Goal: Information Seeking & Learning: Learn about a topic

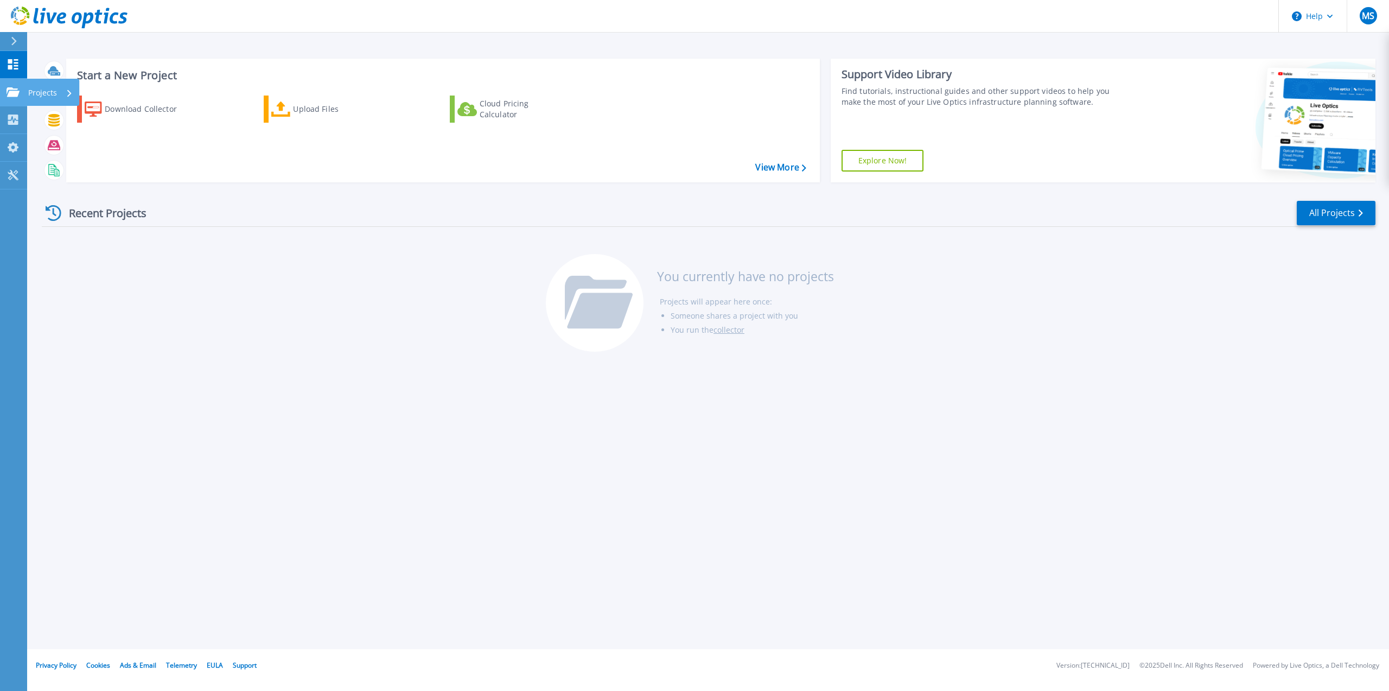
click at [10, 97] on icon at bounding box center [13, 91] width 13 height 9
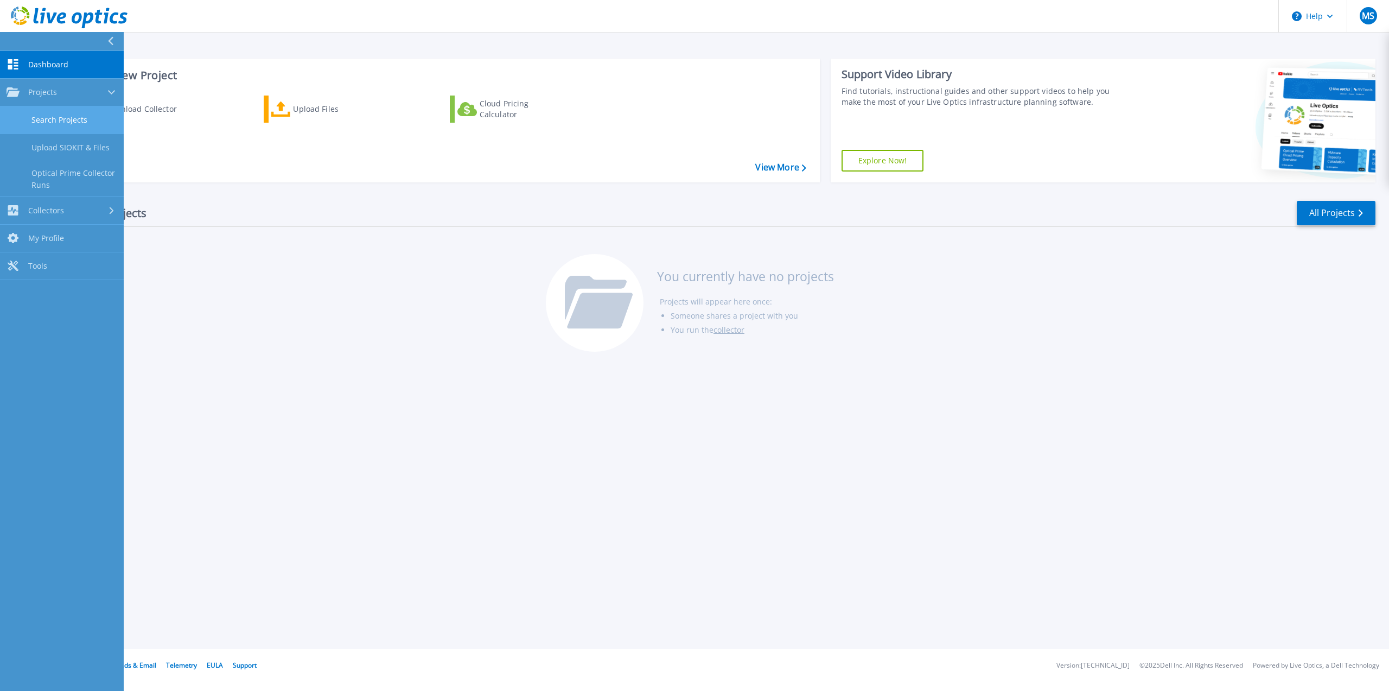
click at [47, 116] on link "Search Projects" at bounding box center [62, 120] width 124 height 28
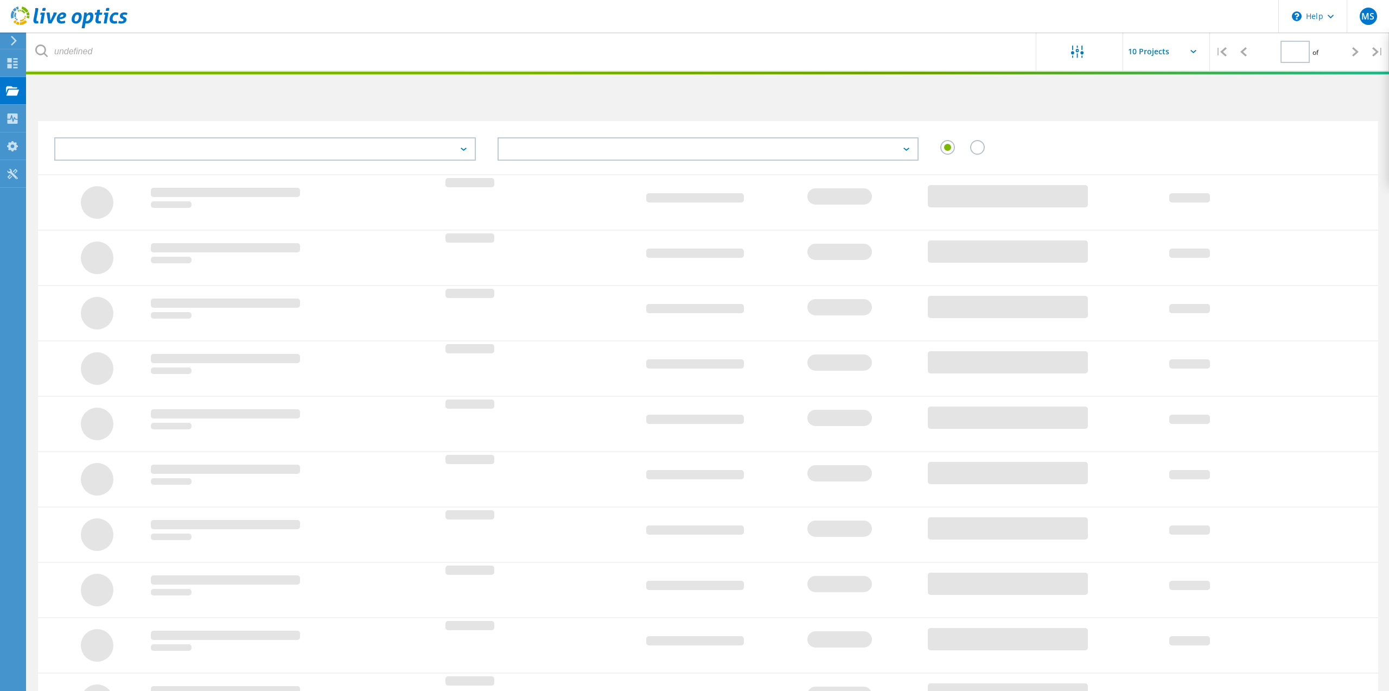
type input "1"
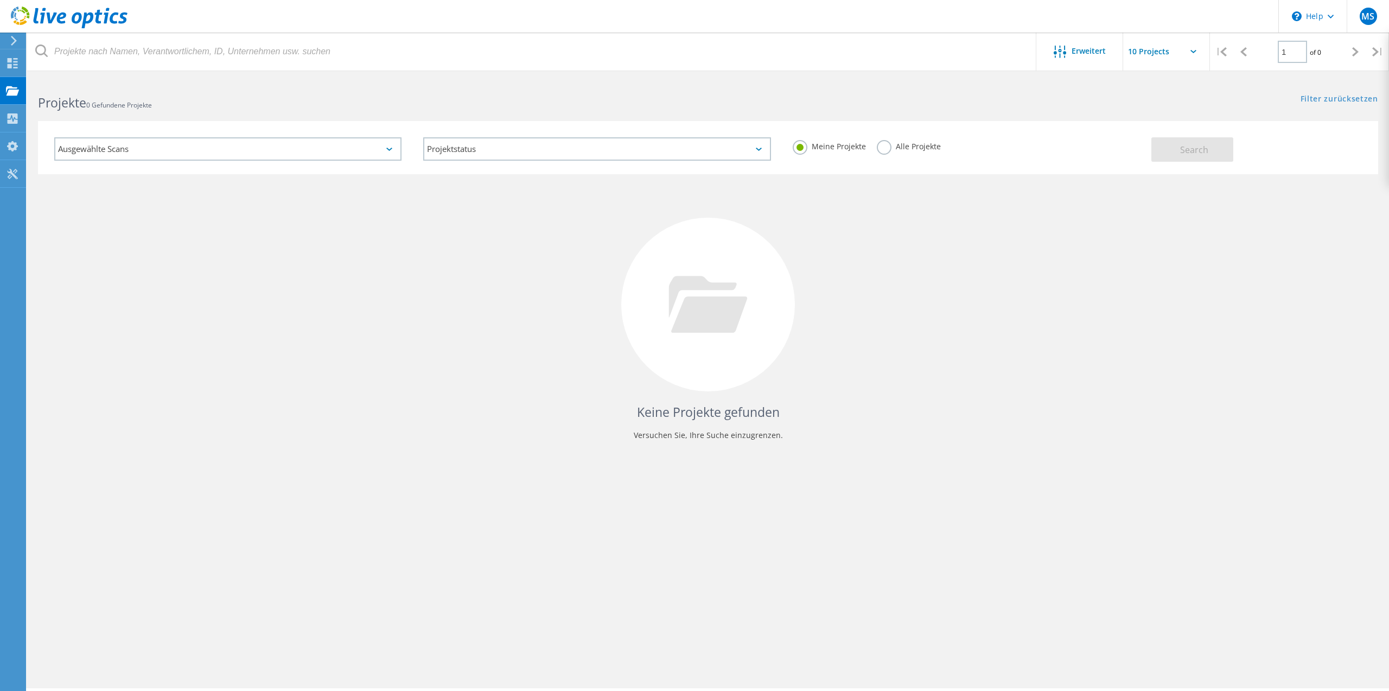
click at [909, 144] on label "Alle Projekte" at bounding box center [909, 145] width 64 height 10
drag, startPoint x: 948, startPoint y: 150, endPoint x: 922, endPoint y: 150, distance: 26.0
click at [947, 150] on div "Meine Projekte Alle Projekte" at bounding box center [966, 146] width 369 height 40
click at [912, 150] on label "Alle Projekte" at bounding box center [909, 145] width 64 height 10
click at [0, 0] on input "Alle Projekte" at bounding box center [0, 0] width 0 height 0
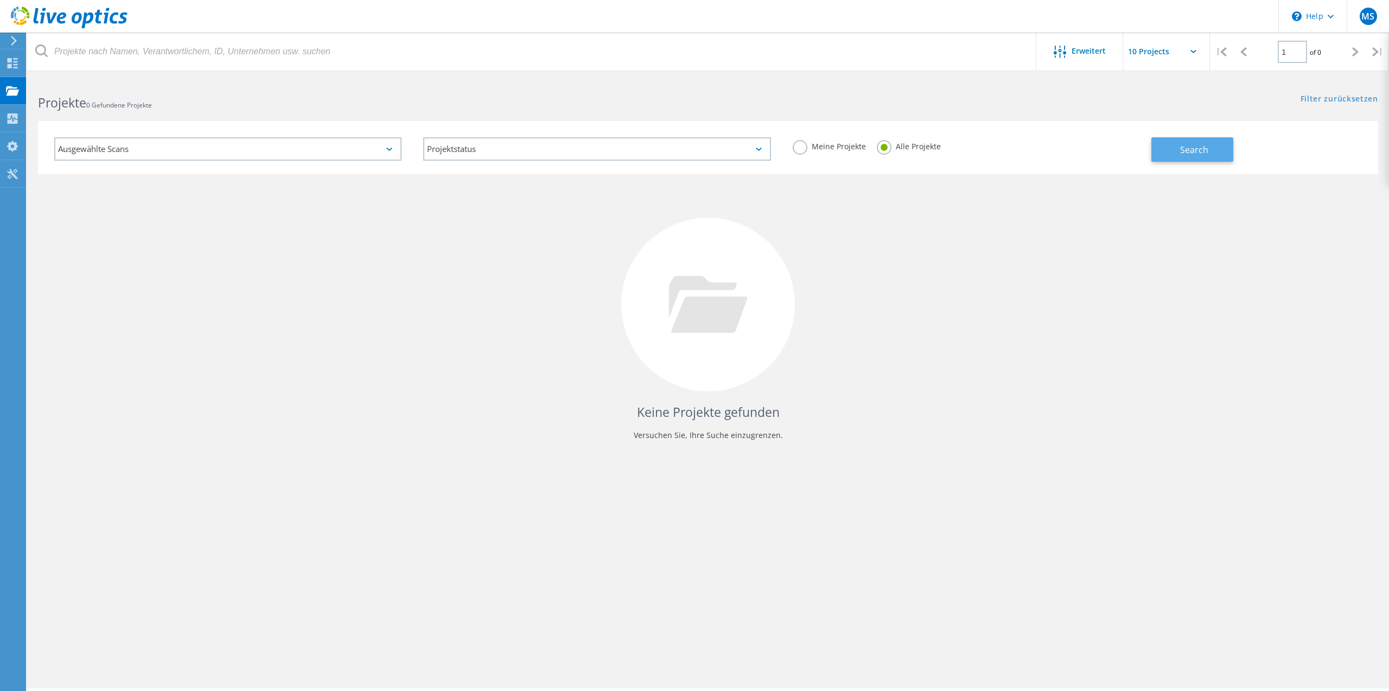
click at [1182, 155] on span "Search" at bounding box center [1194, 150] width 28 height 12
click at [1368, 18] on span "MS" at bounding box center [1367, 16] width 13 height 9
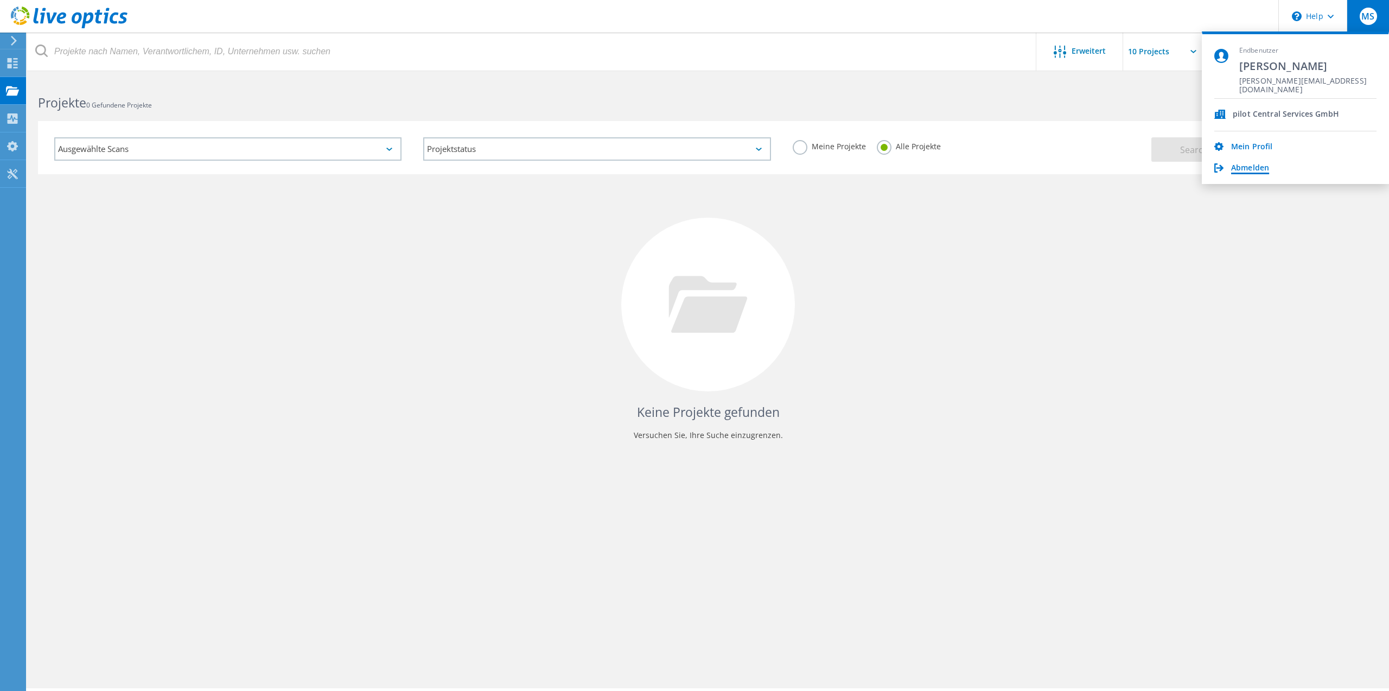
click at [1236, 171] on link "Abmelden" at bounding box center [1250, 168] width 38 height 10
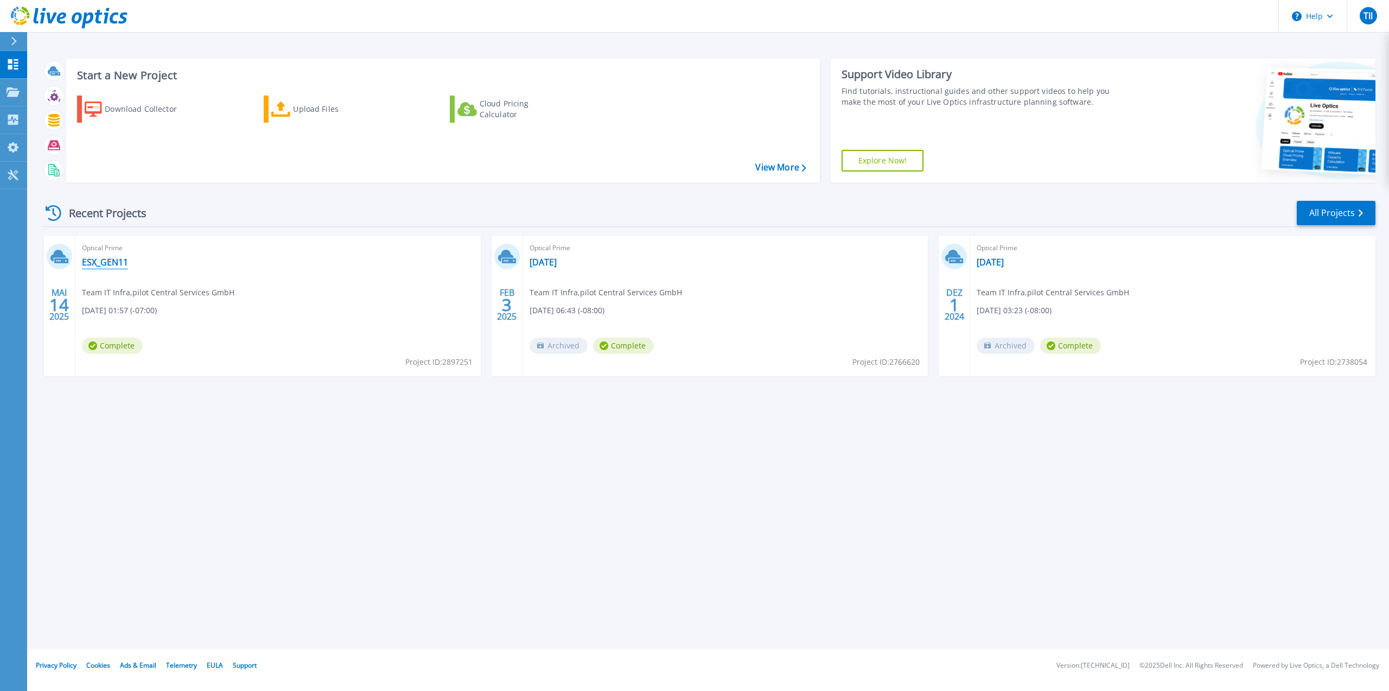
drag, startPoint x: 120, startPoint y: 258, endPoint x: 135, endPoint y: 295, distance: 39.4
click at [120, 258] on link "ESX_GEN11" at bounding box center [105, 262] width 46 height 11
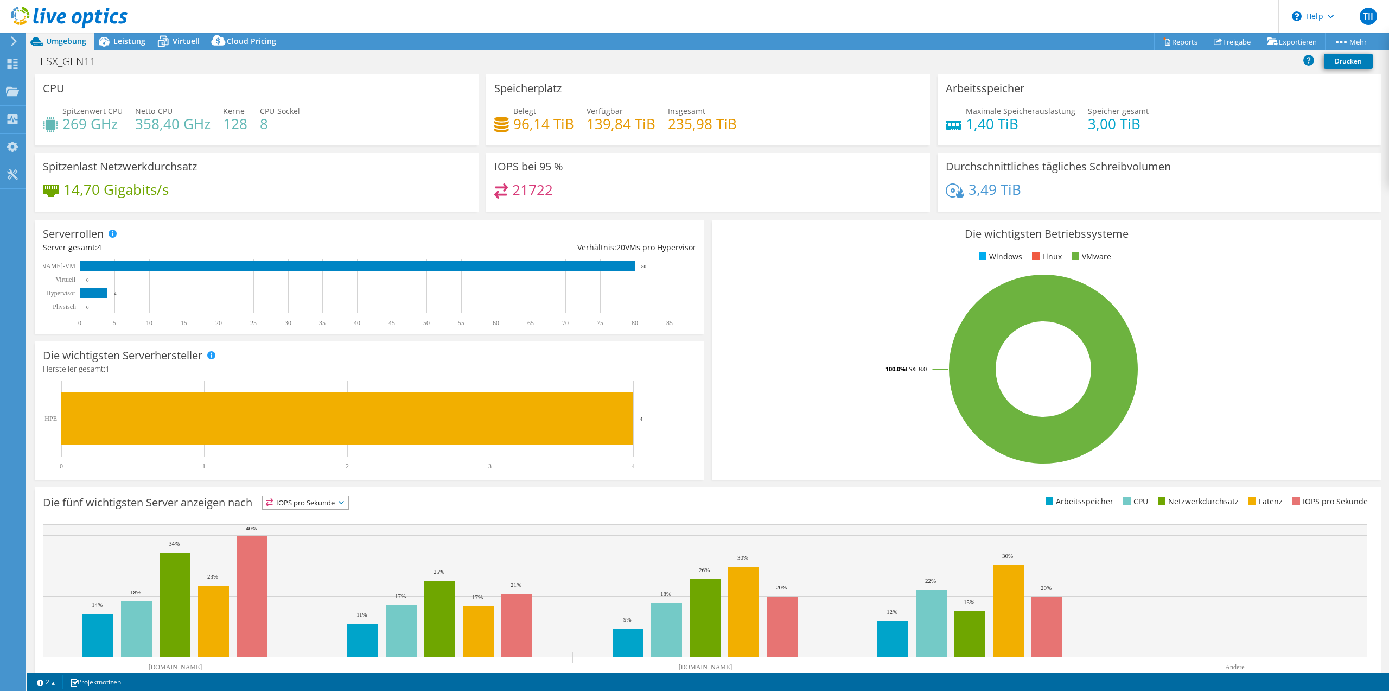
select select "USD"
drag, startPoint x: 181, startPoint y: 37, endPoint x: 180, endPoint y: 66, distance: 29.3
click at [181, 37] on span "Virtuell" at bounding box center [186, 41] width 27 height 10
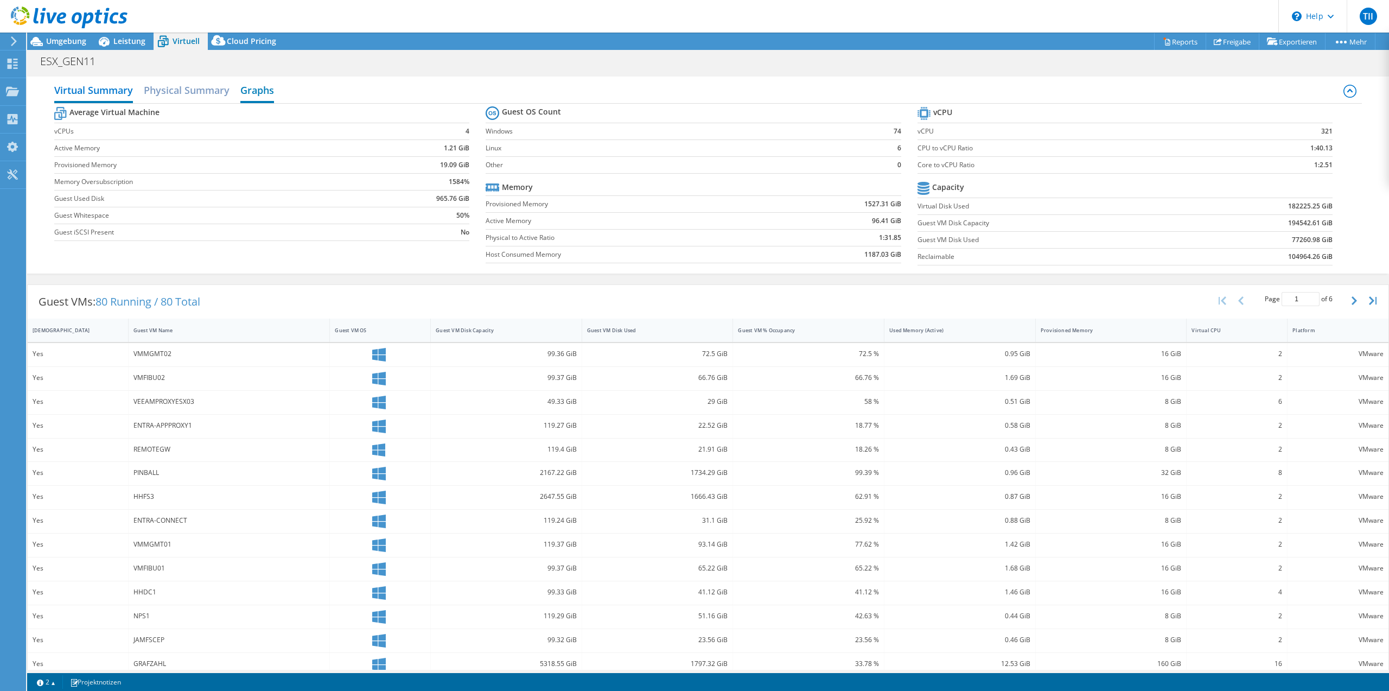
click at [249, 93] on h2 "Graphs" at bounding box center [257, 91] width 34 height 24
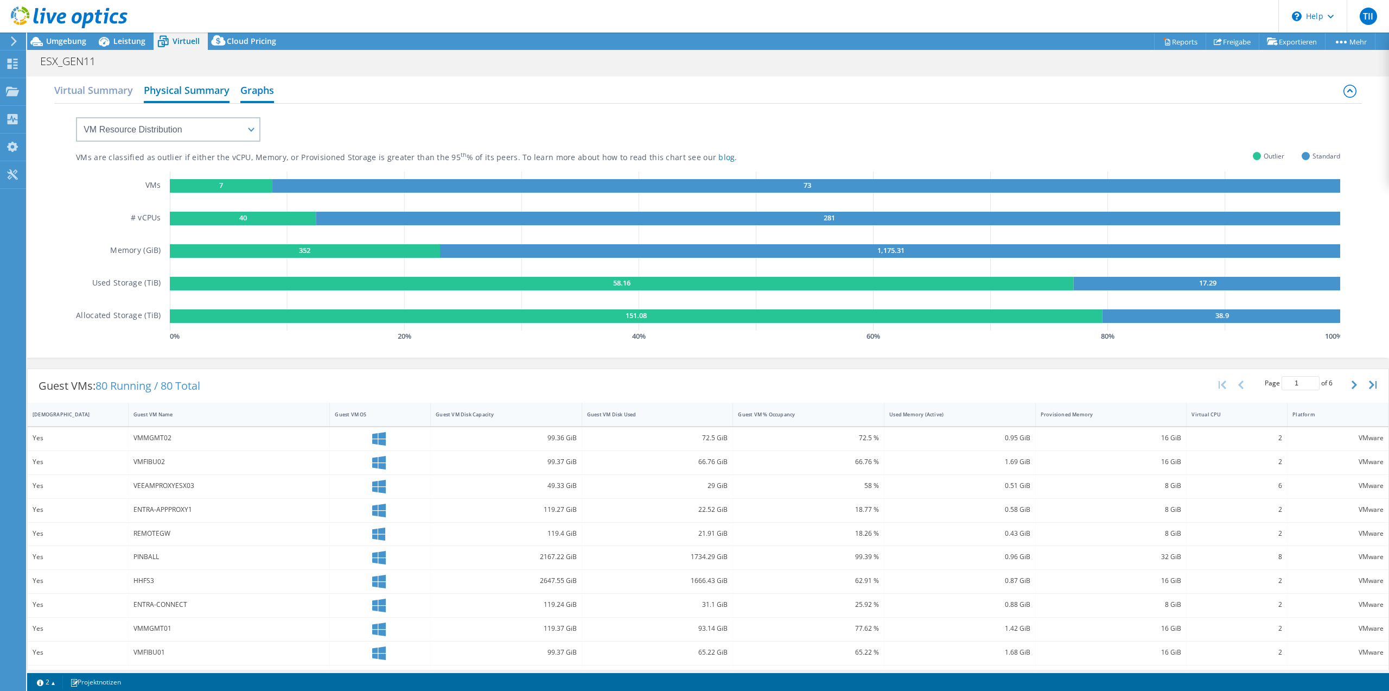
drag, startPoint x: 200, startPoint y: 87, endPoint x: 211, endPoint y: 96, distance: 14.7
click at [199, 87] on h2 "Physical Summary" at bounding box center [187, 91] width 86 height 24
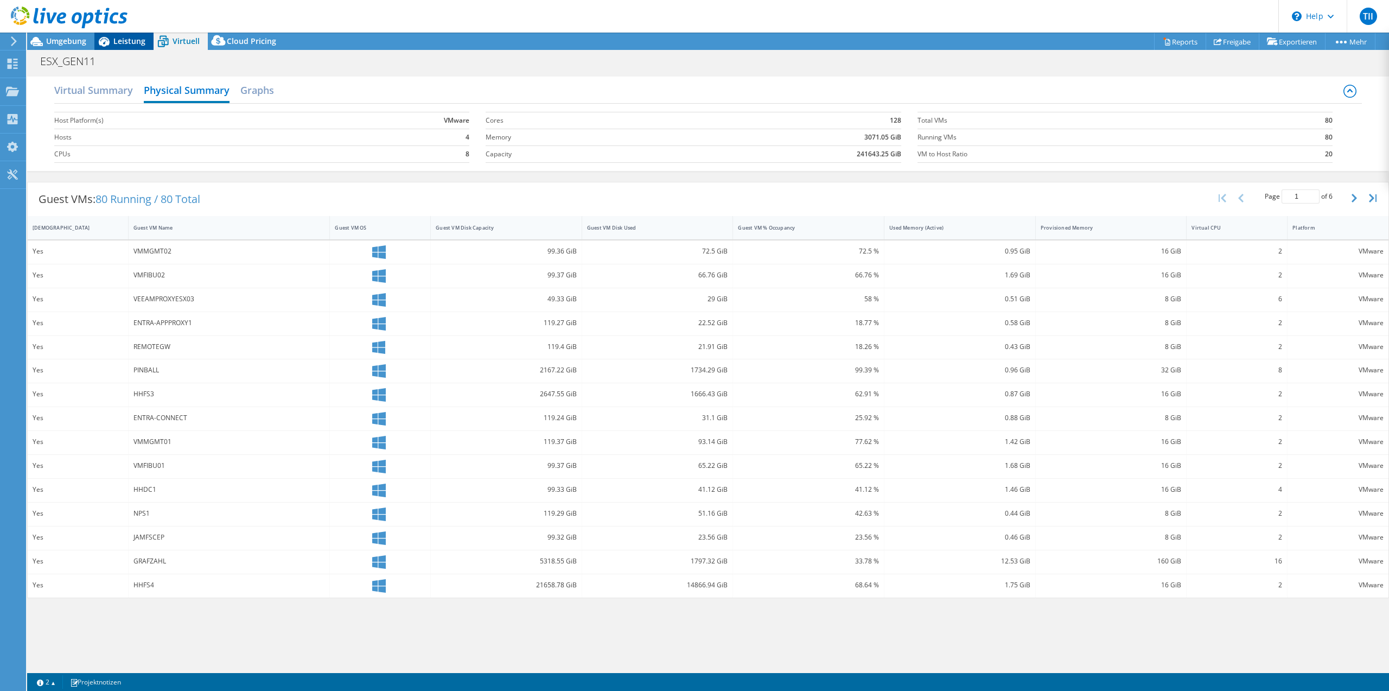
click at [121, 44] on span "Leistung" at bounding box center [129, 41] width 32 height 10
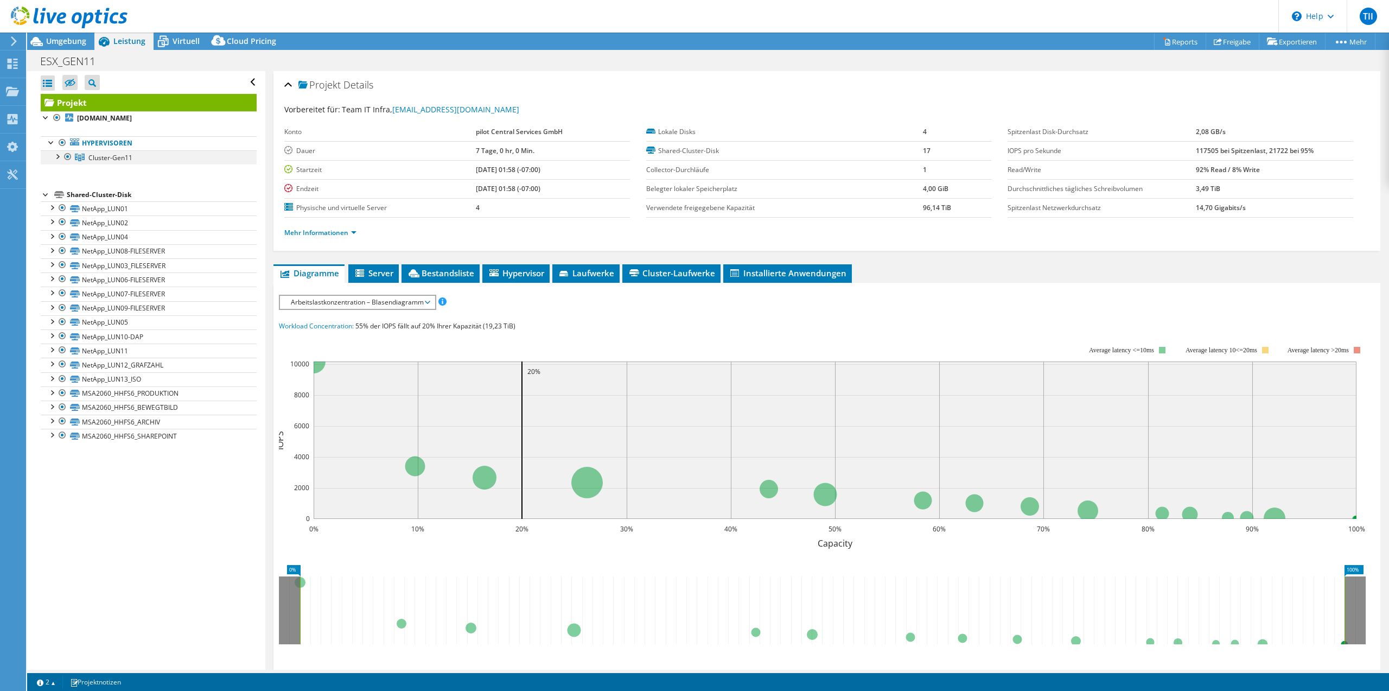
click at [59, 158] on div at bounding box center [57, 155] width 11 height 11
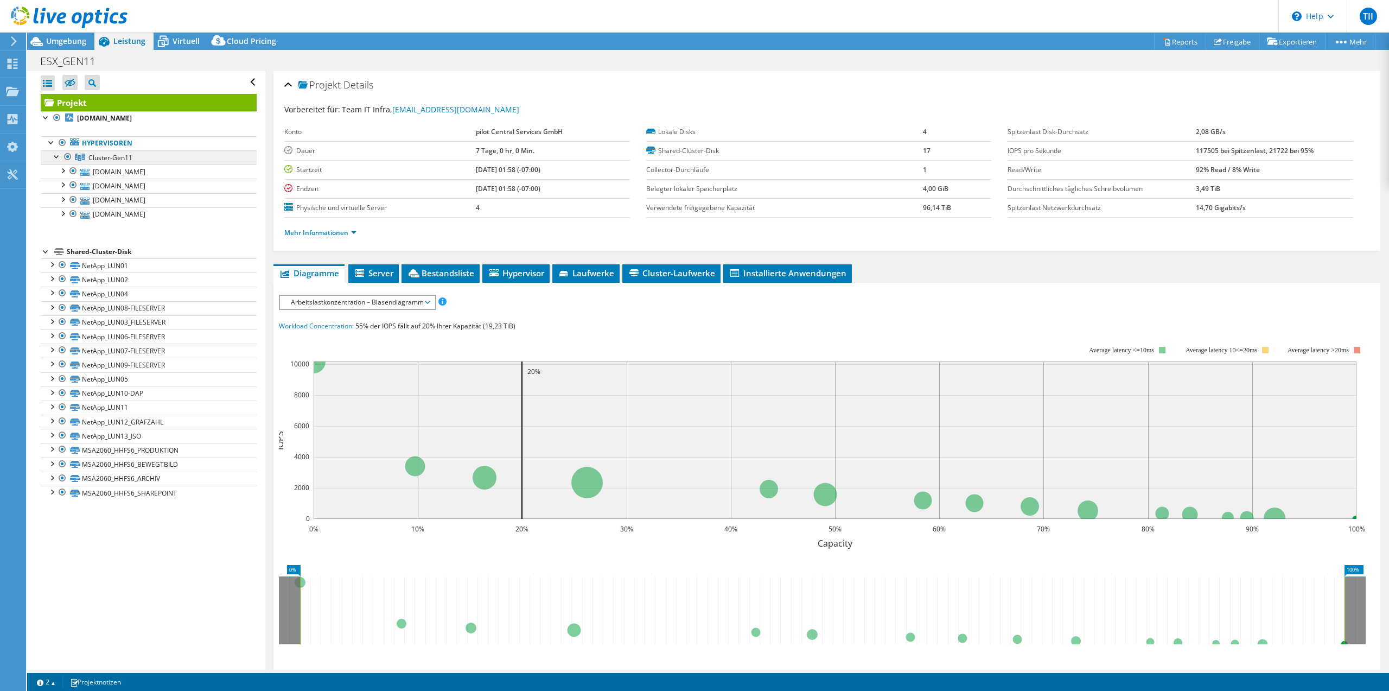
click at [124, 159] on span "Cluster-Gen11" at bounding box center [110, 157] width 44 height 9
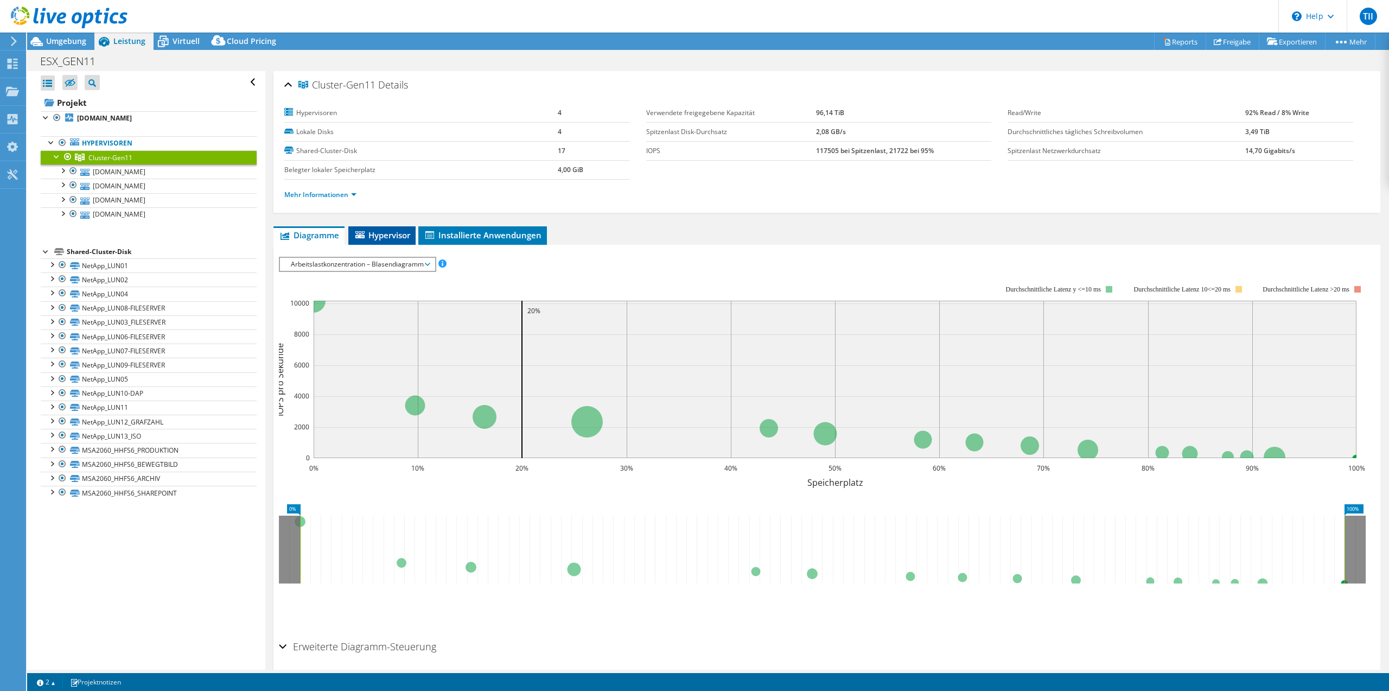
click at [368, 237] on span "Hypervisor" at bounding box center [382, 235] width 56 height 11
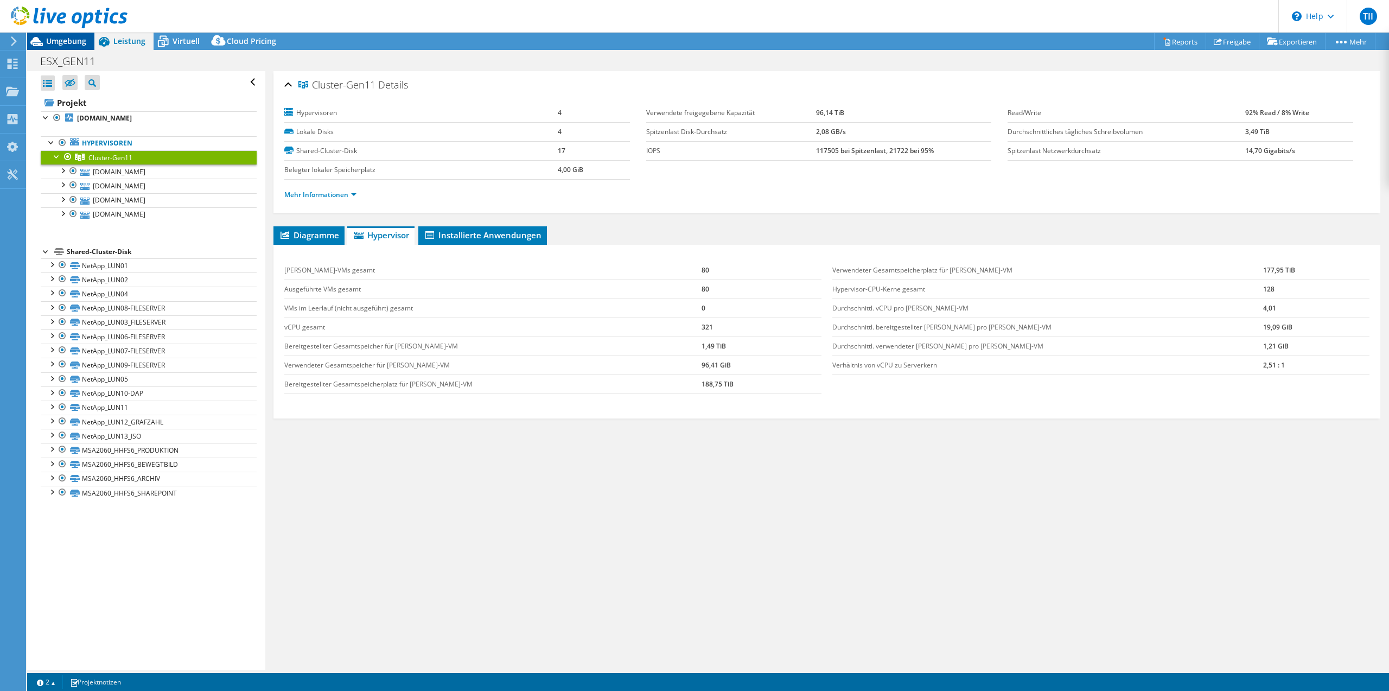
click at [64, 47] on div "Umgebung" at bounding box center [60, 41] width 67 height 17
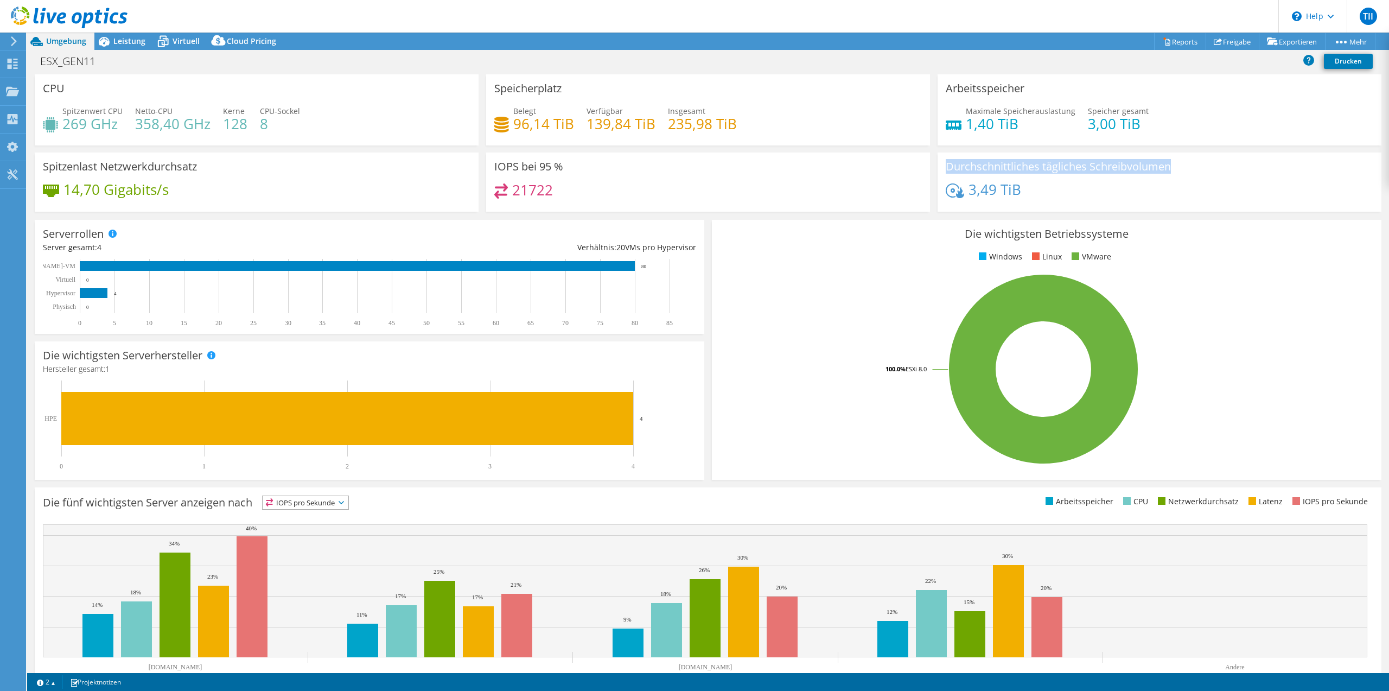
drag, startPoint x: 1049, startPoint y: 206, endPoint x: 909, endPoint y: 203, distance: 140.0
click at [909, 186] on div "CPU Spitzenwert CPU 269 GHz Netto-CPU 358,40 GHz Kerne 128 CPU-Sockel 8 Speiche…" at bounding box center [708, 146] width 1354 height 144
click at [136, 48] on div "Leistung" at bounding box center [123, 41] width 59 height 17
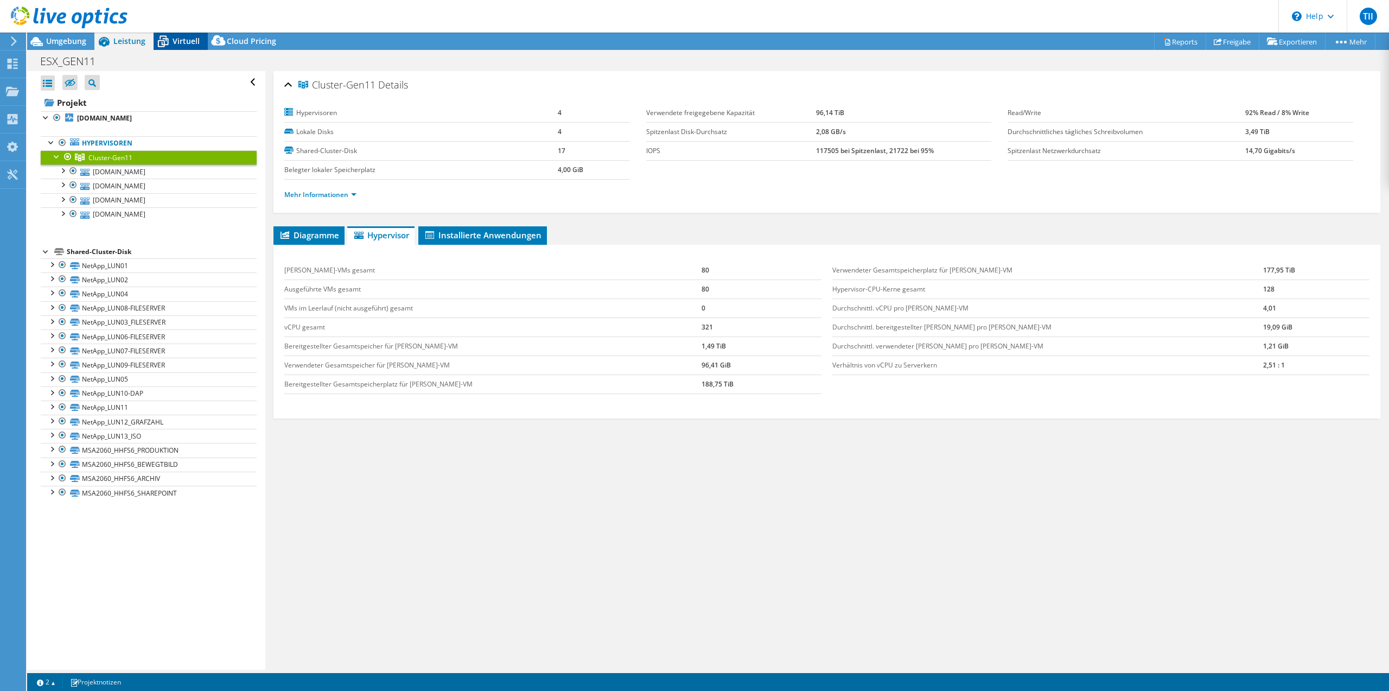
click at [180, 44] on span "Virtuell" at bounding box center [186, 41] width 27 height 10
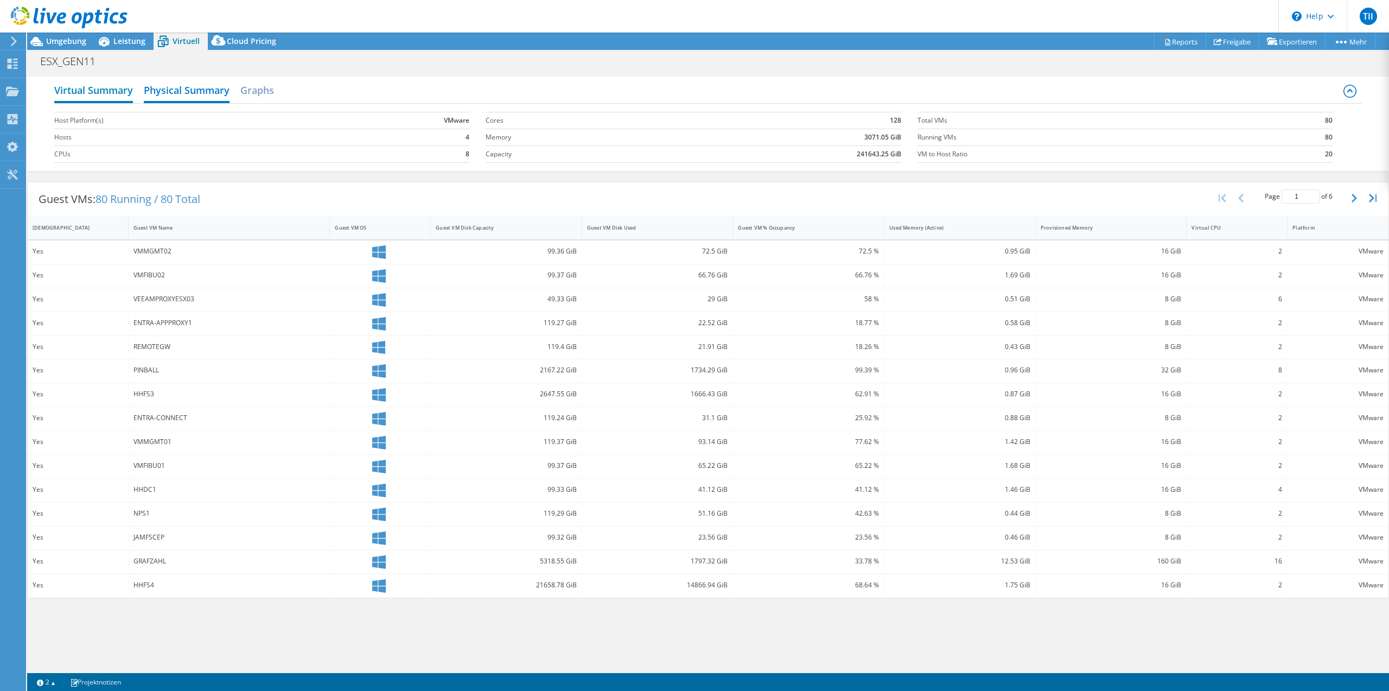
click at [101, 94] on h2 "Virtual Summary" at bounding box center [93, 91] width 79 height 24
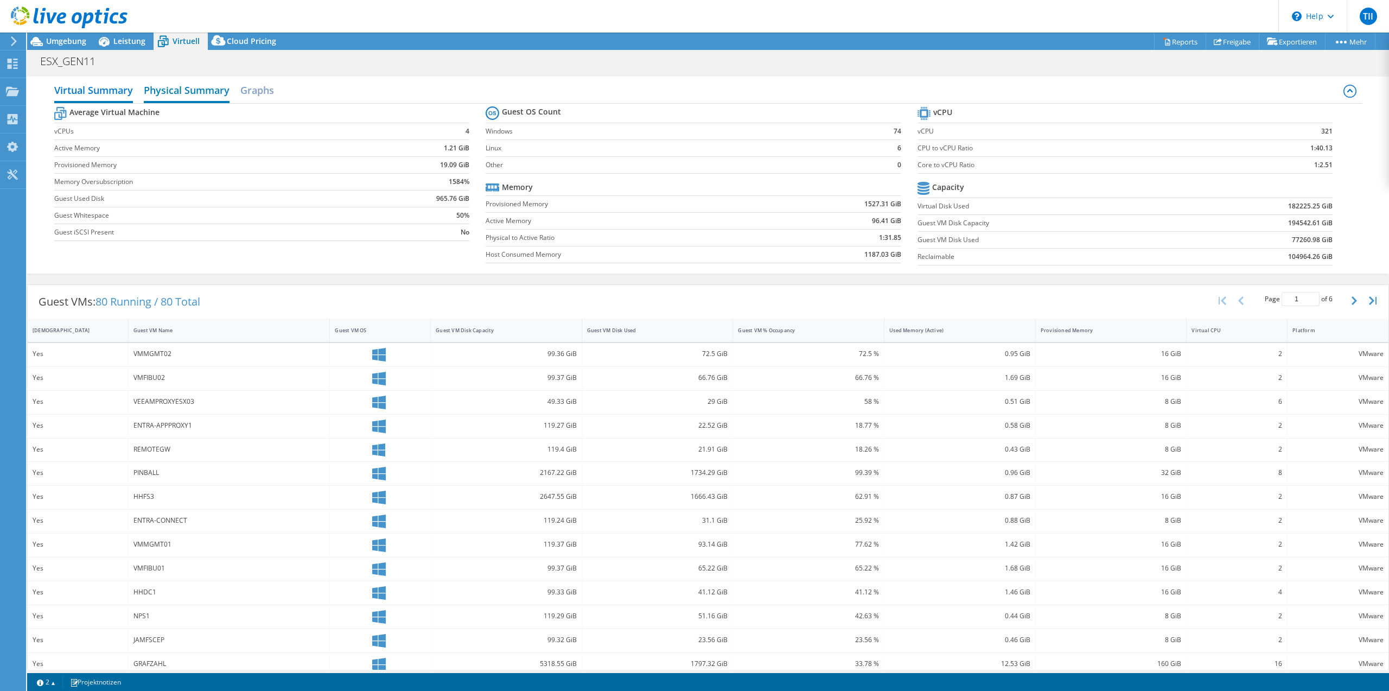
click at [199, 95] on h2 "Physical Summary" at bounding box center [187, 91] width 86 height 24
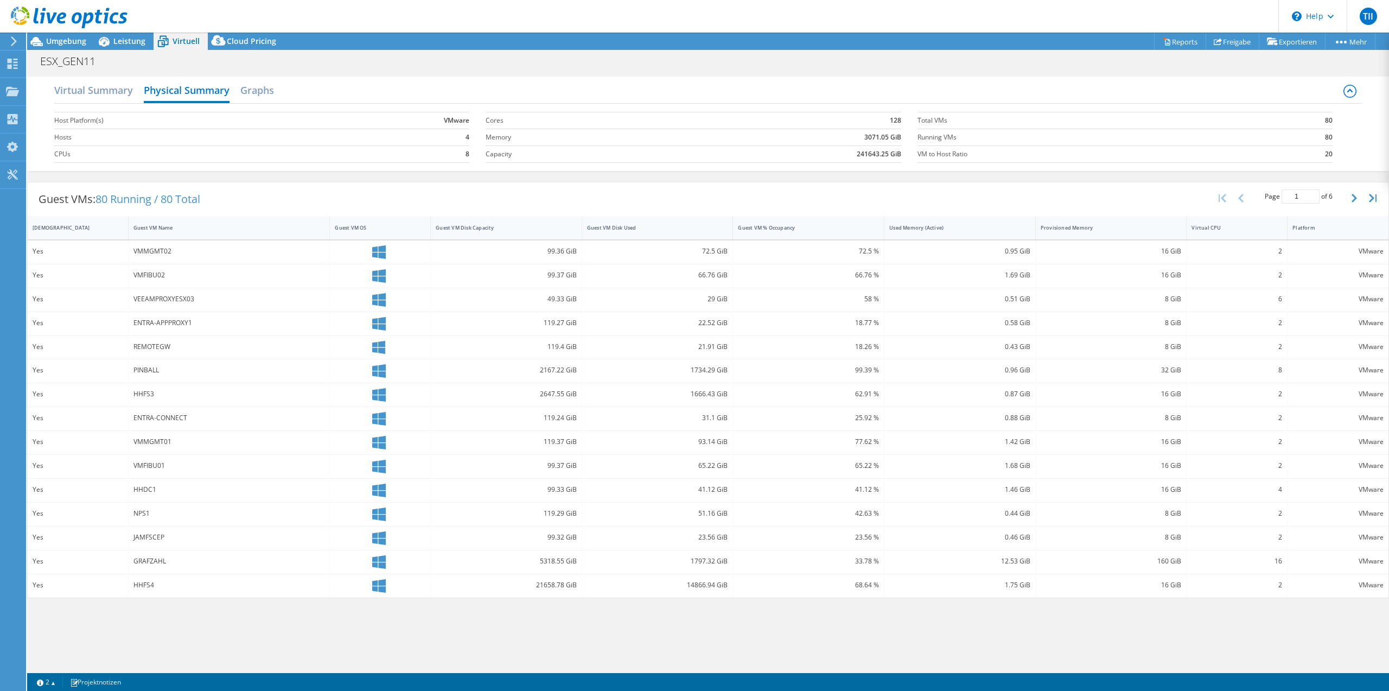
click at [177, 342] on div "REMOTEGW" at bounding box center [229, 347] width 192 height 12
click at [264, 92] on h2 "Graphs" at bounding box center [257, 91] width 34 height 24
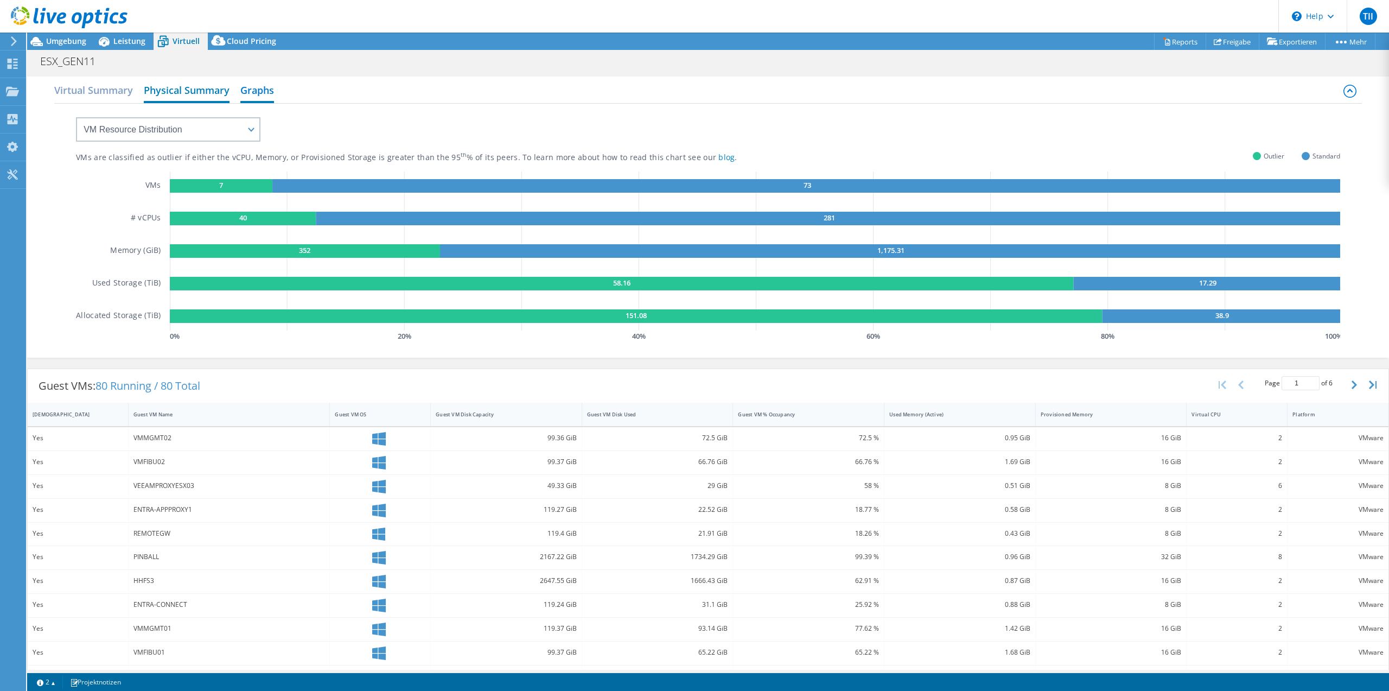
click at [223, 95] on h2 "Physical Summary" at bounding box center [187, 91] width 86 height 24
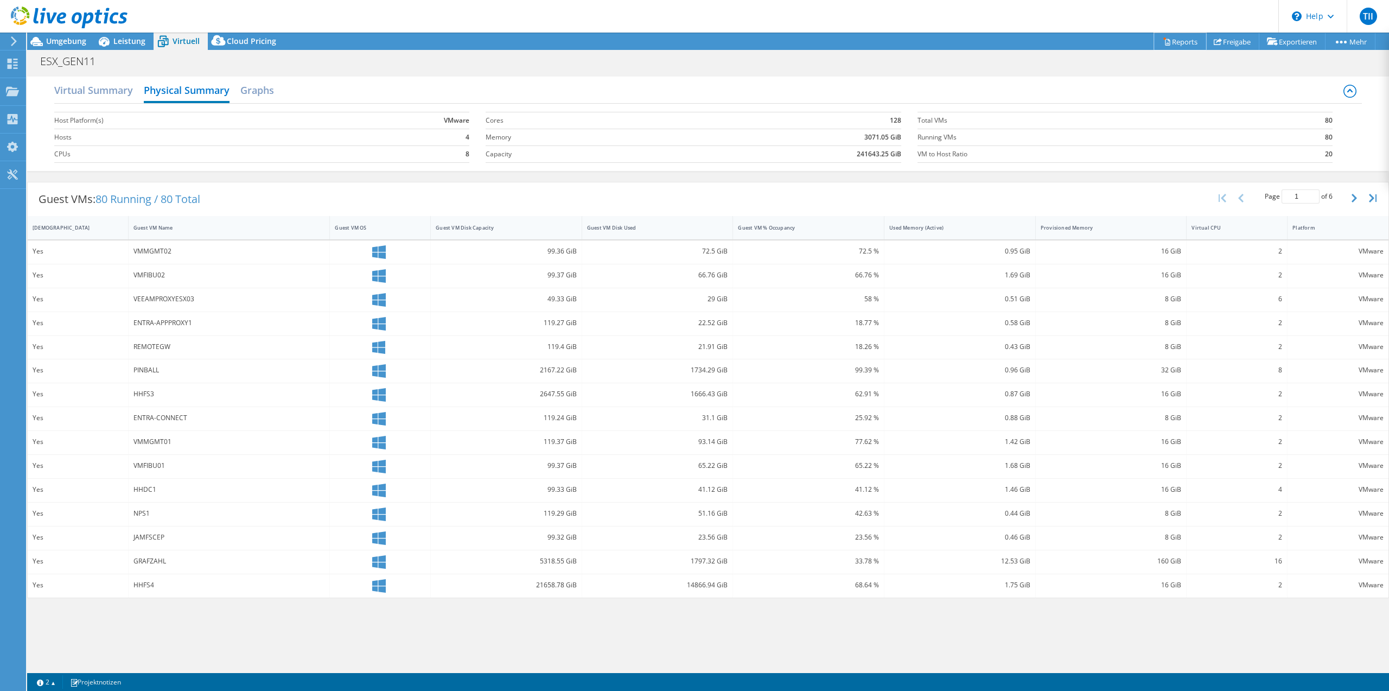
click at [1174, 44] on link "Reports" at bounding box center [1180, 41] width 52 height 17
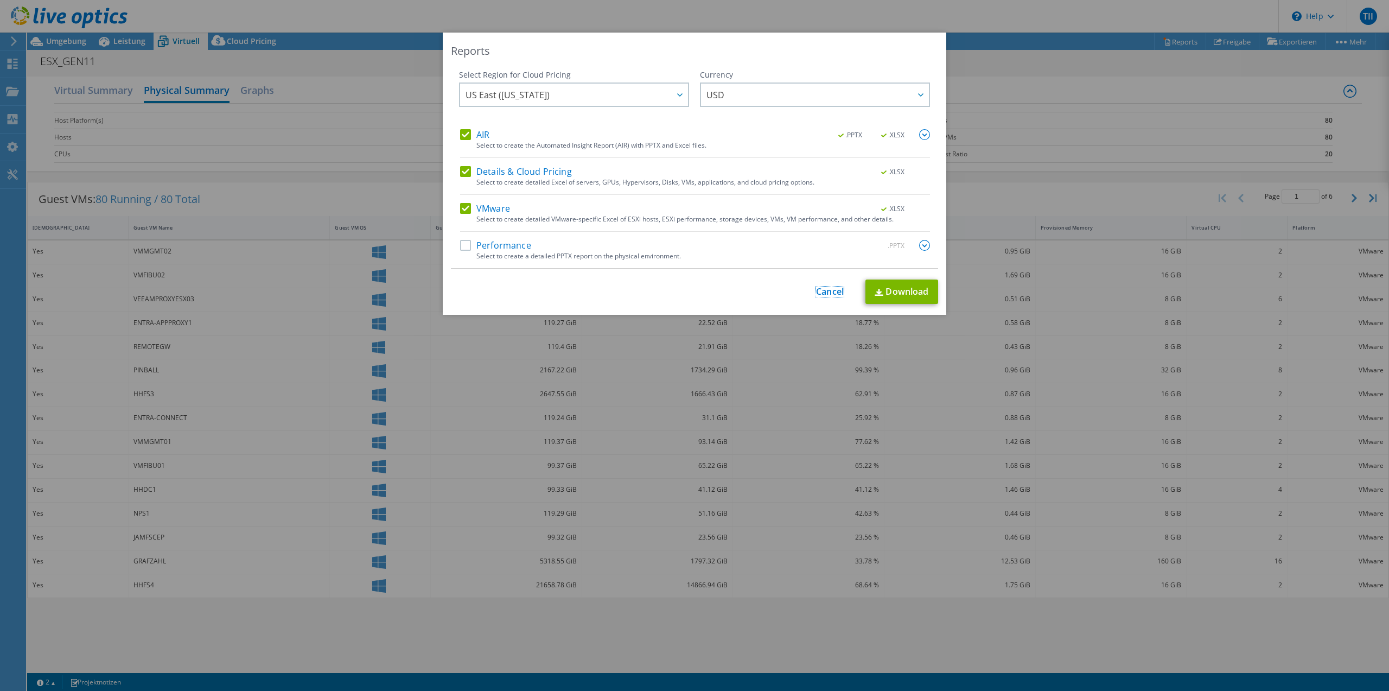
drag, startPoint x: 831, startPoint y: 287, endPoint x: 812, endPoint y: 285, distance: 19.1
click at [831, 287] on link "Cancel" at bounding box center [830, 291] width 28 height 10
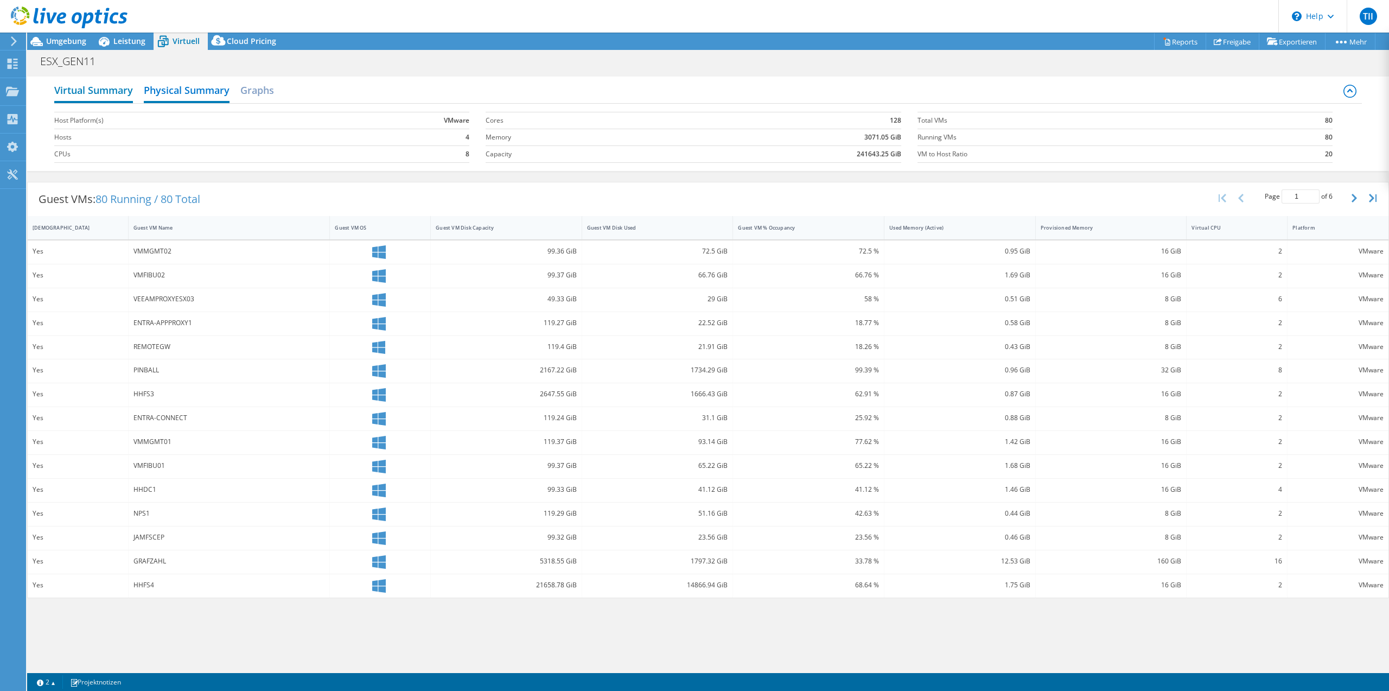
click at [119, 90] on h2 "Virtual Summary" at bounding box center [93, 91] width 79 height 24
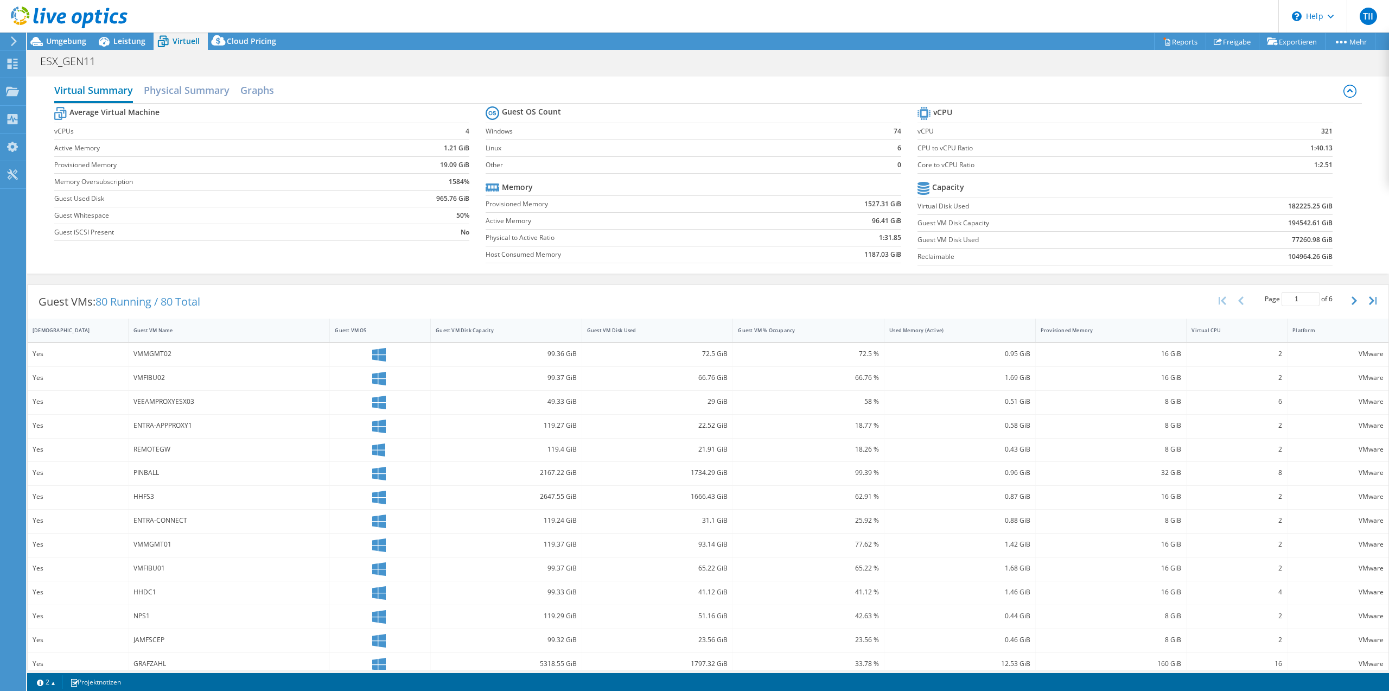
click at [118, 94] on h2 "Virtual Summary" at bounding box center [93, 91] width 79 height 24
click at [106, 37] on icon at bounding box center [103, 41] width 19 height 19
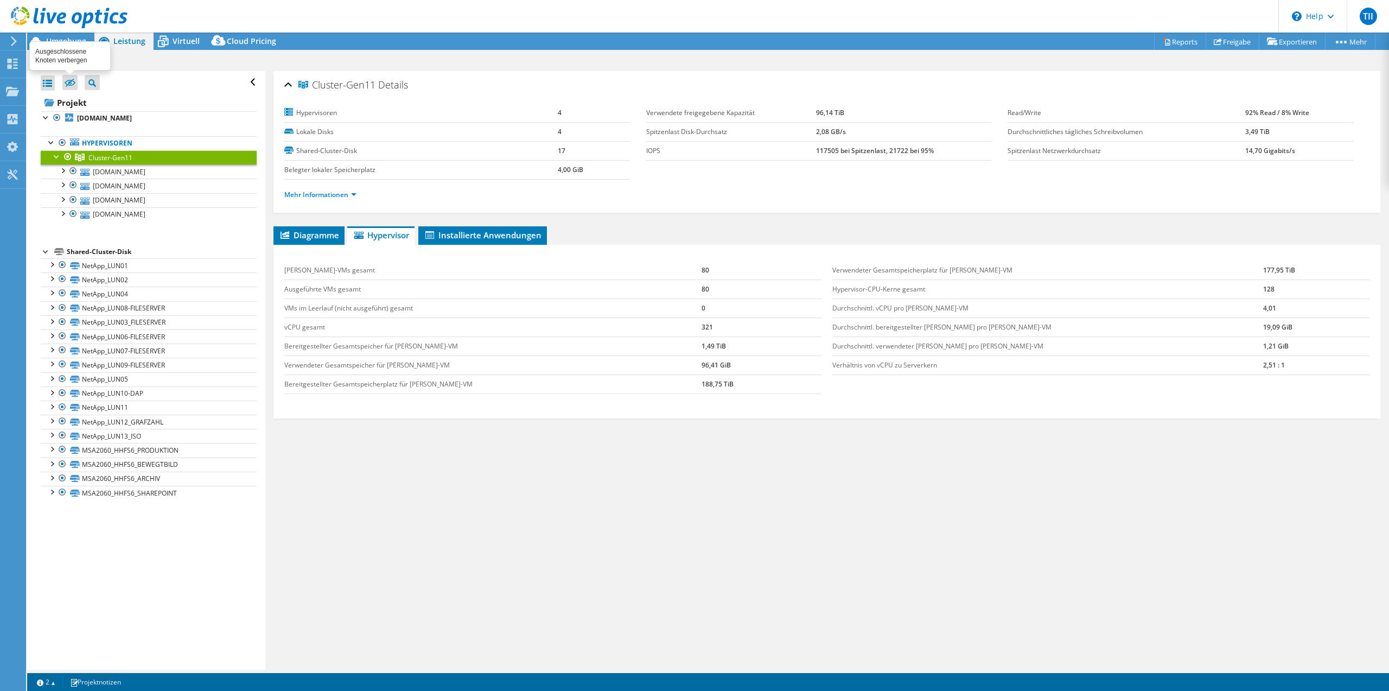
click at [69, 86] on icon at bounding box center [70, 83] width 11 height 8
click at [0, 0] on input "checkbox" at bounding box center [0, 0] width 0 height 0
click at [503, 234] on span "Installierte Anwendungen" at bounding box center [483, 235] width 118 height 11
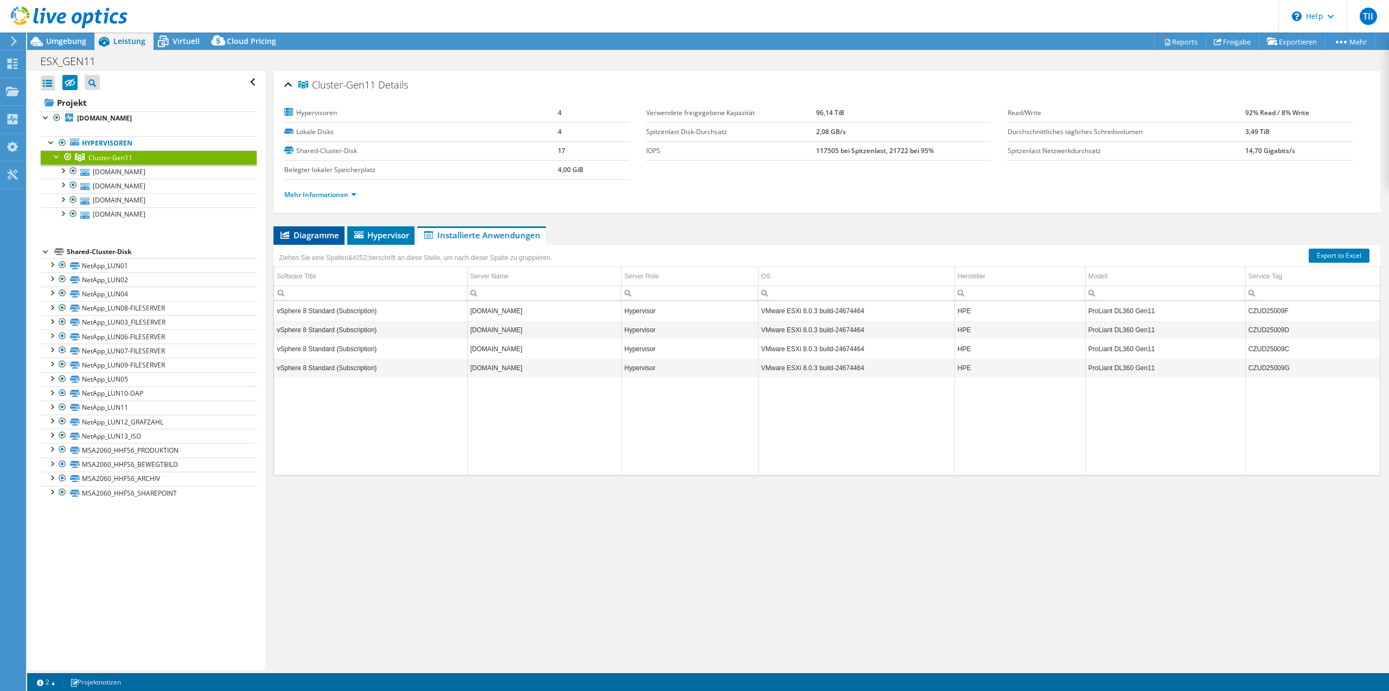
click at [308, 237] on span "Diagramme" at bounding box center [309, 235] width 60 height 11
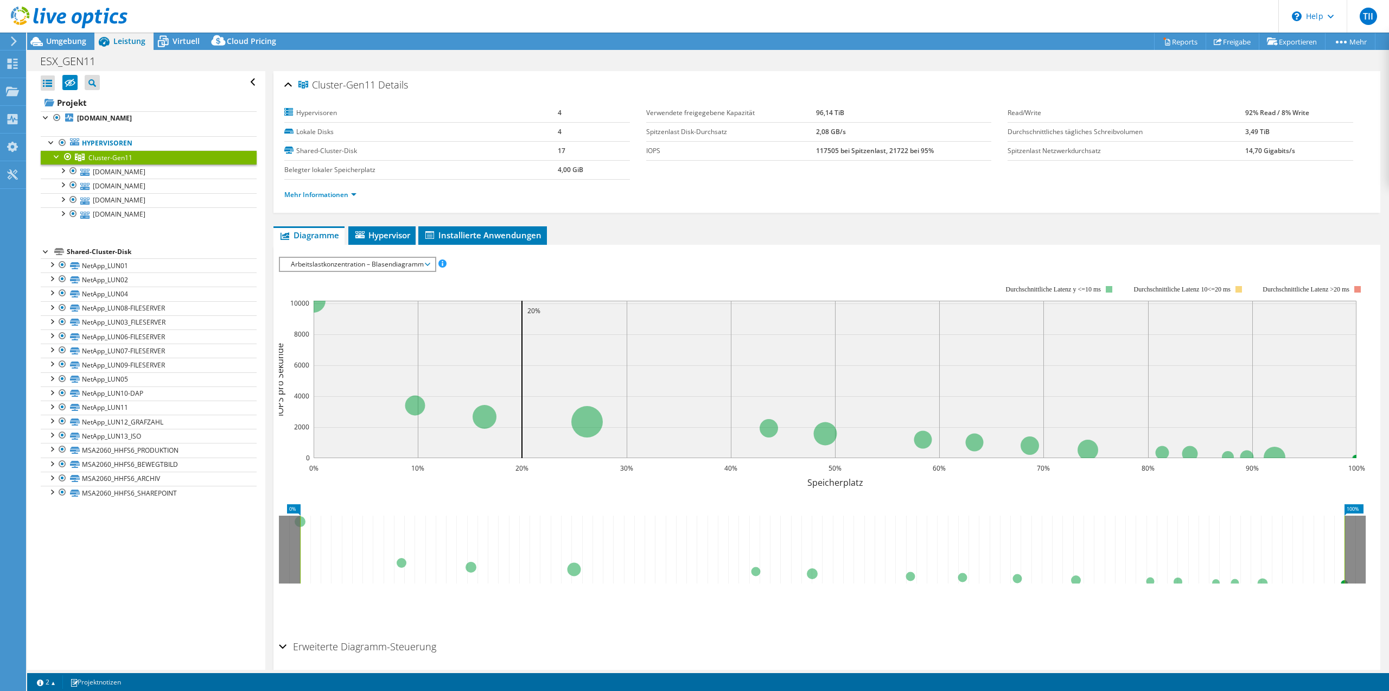
click at [397, 263] on span "Arbeitslastkonzentration – Blasendiagramm" at bounding box center [357, 264] width 144 height 13
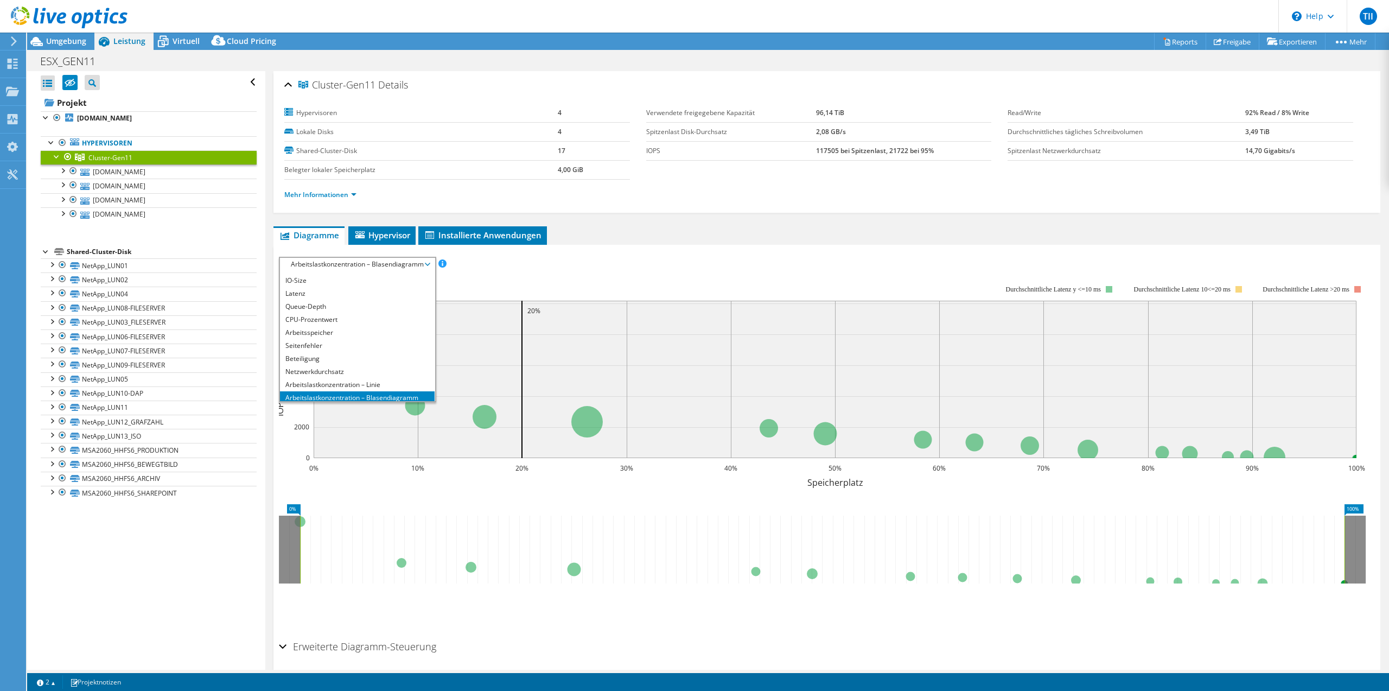
scroll to position [26, 0]
click at [375, 320] on li "CPU-Prozentwert" at bounding box center [357, 316] width 155 height 13
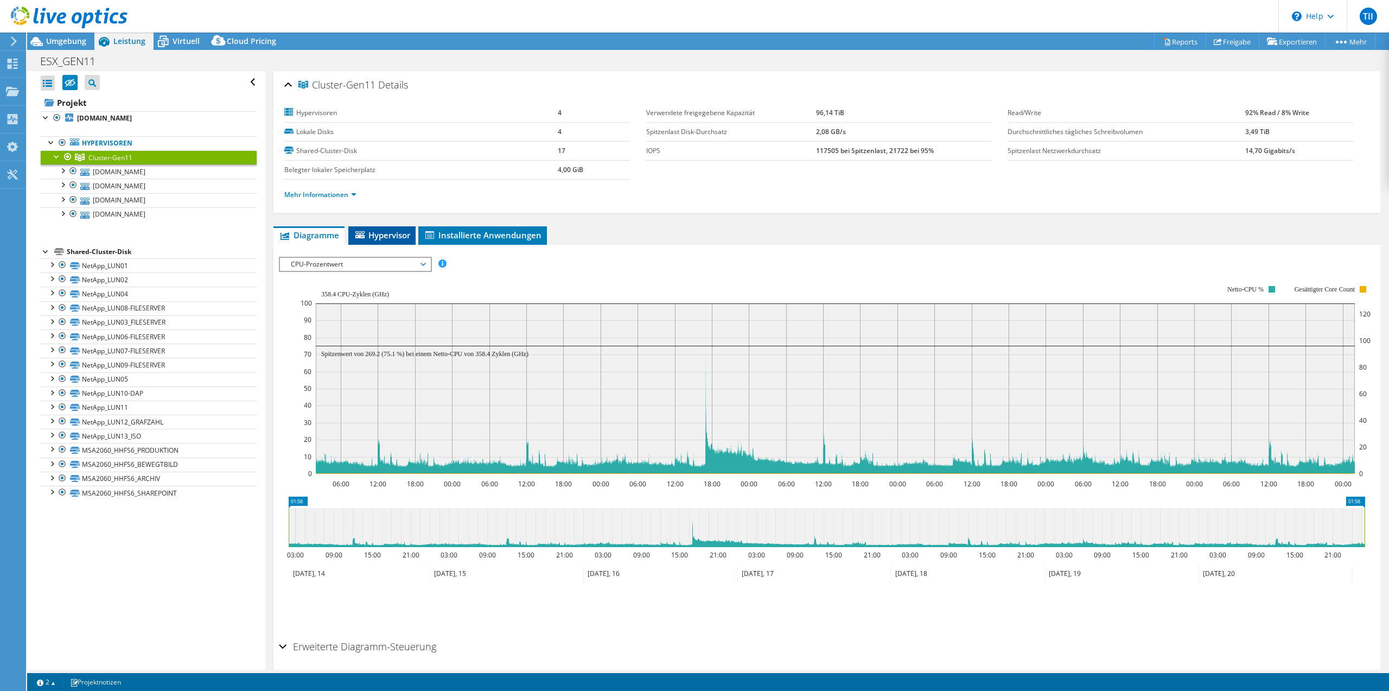
click at [383, 233] on span "Hypervisor" at bounding box center [382, 235] width 56 height 11
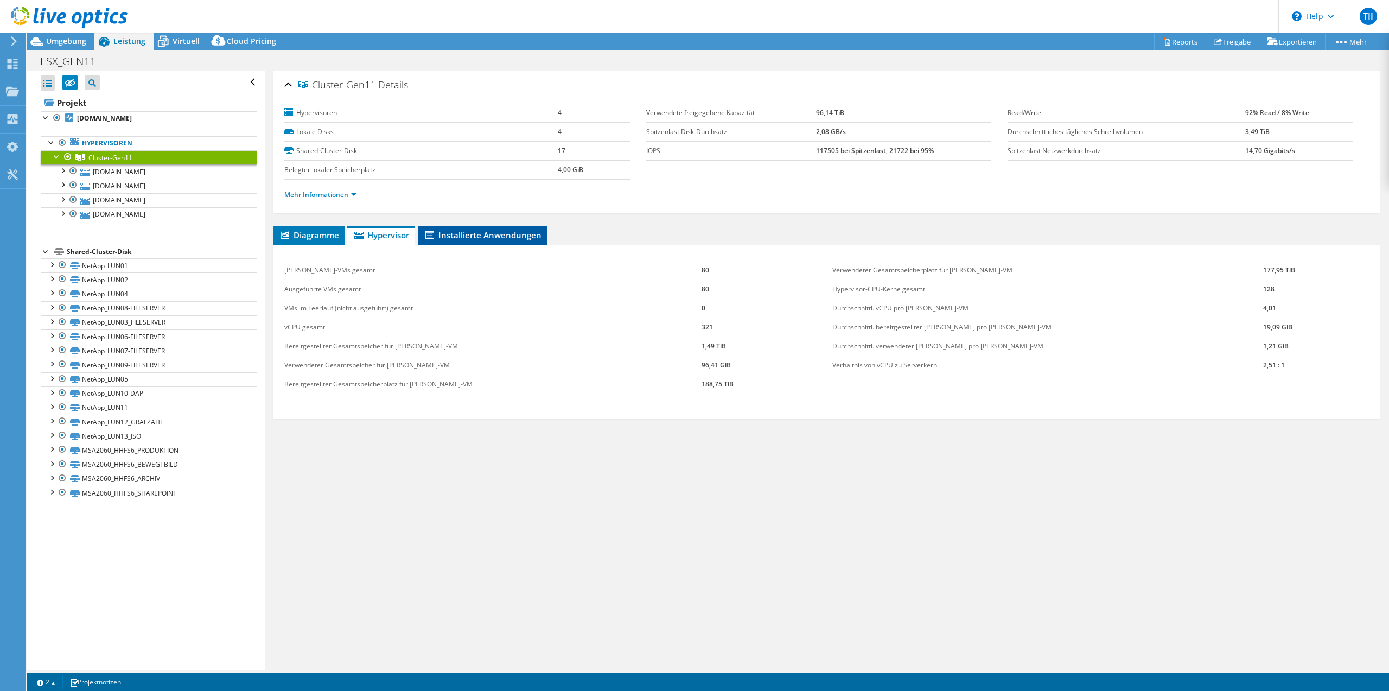
click at [495, 235] on span "Installierte Anwendungen" at bounding box center [483, 235] width 118 height 11
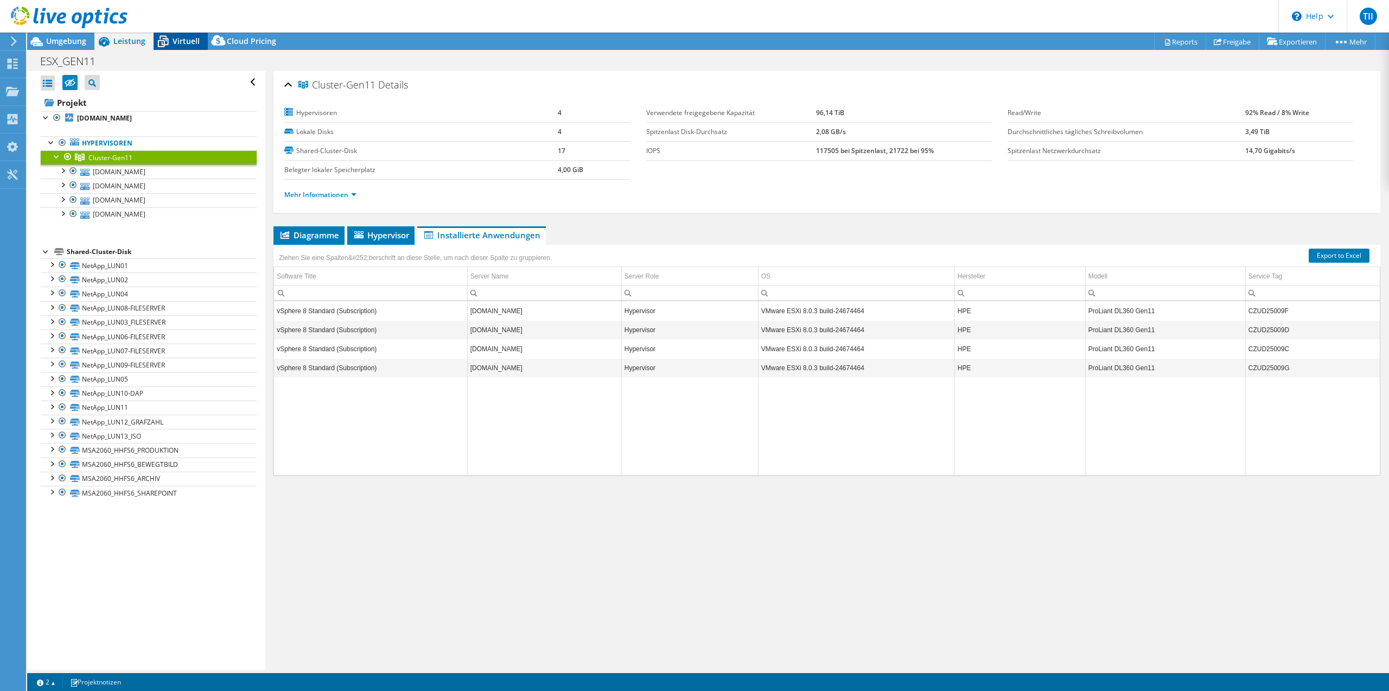
click at [182, 43] on span "Virtuell" at bounding box center [186, 41] width 27 height 10
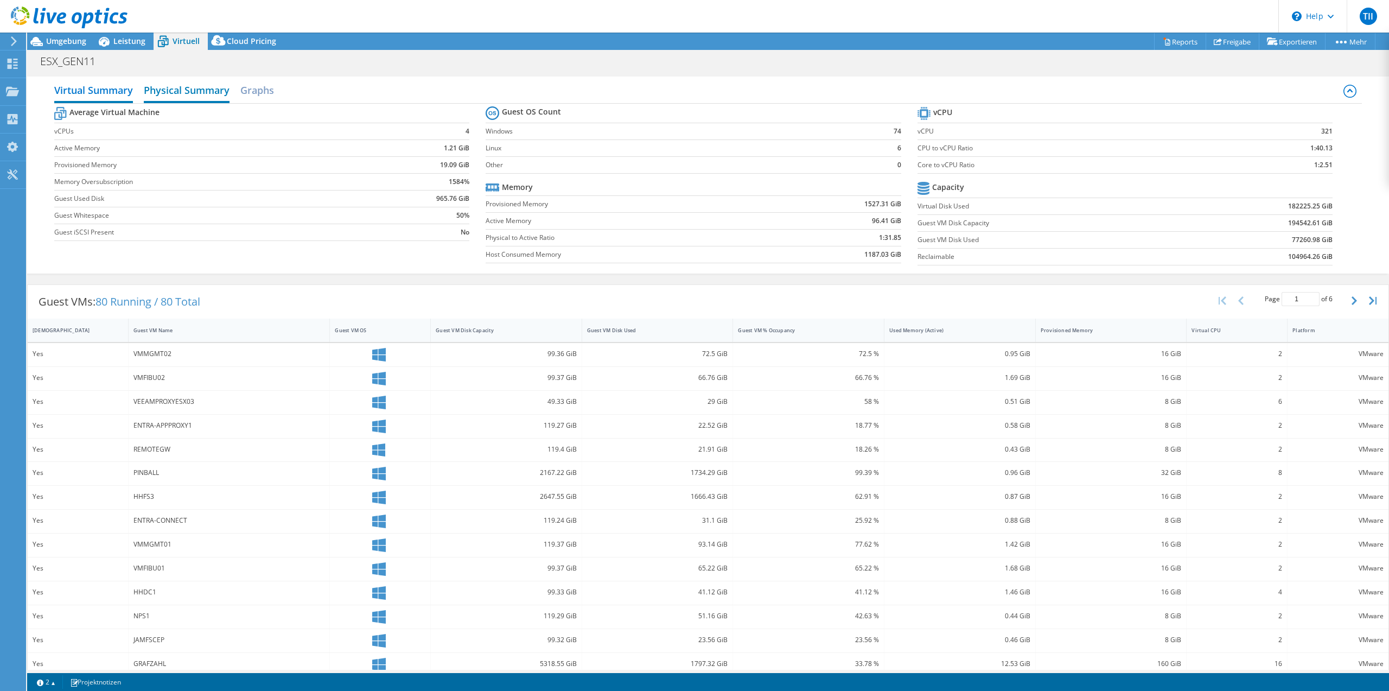
click at [188, 91] on h2 "Physical Summary" at bounding box center [187, 91] width 86 height 24
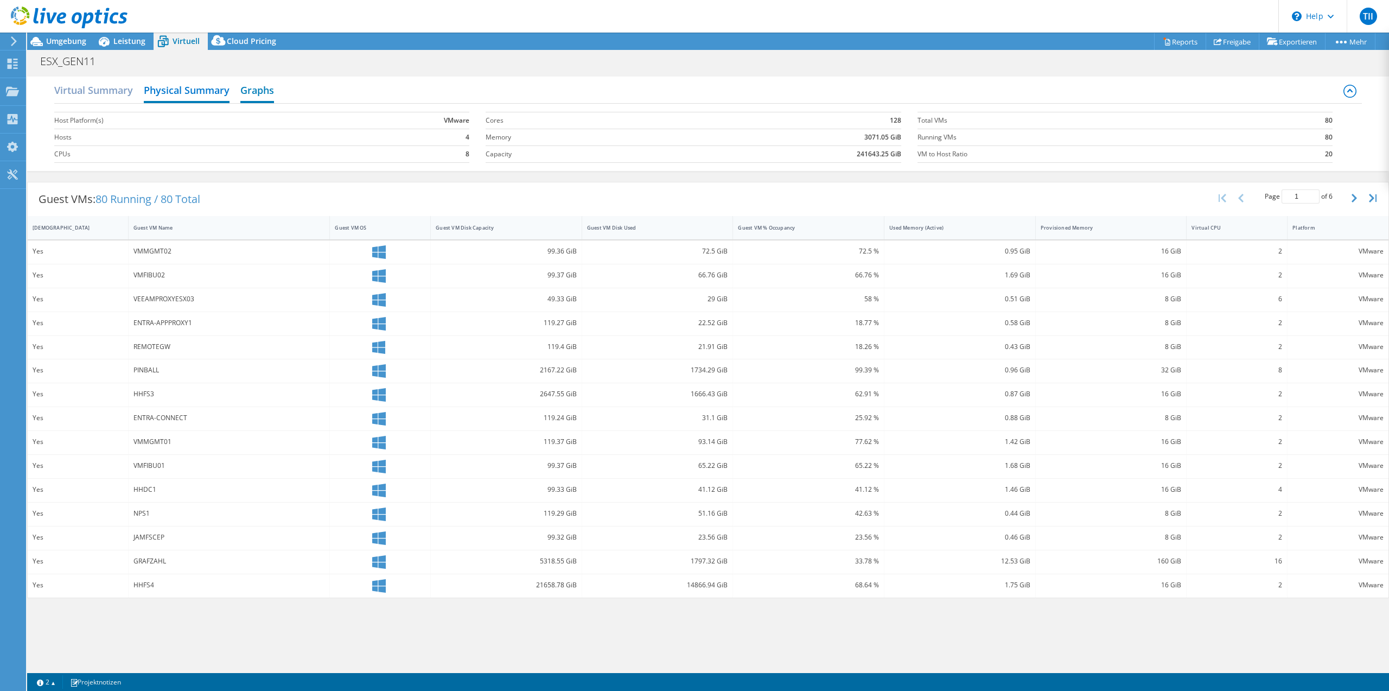
click at [246, 90] on h2 "Graphs" at bounding box center [257, 91] width 34 height 24
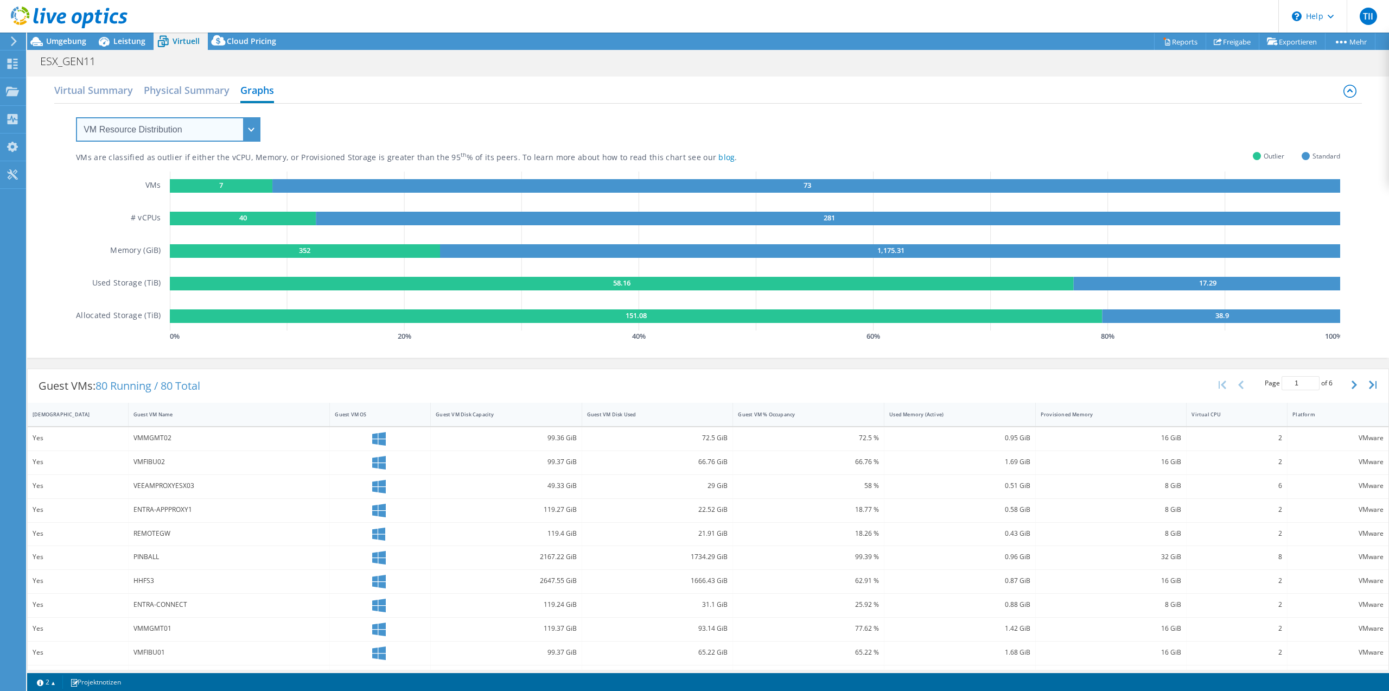
select select "Over Provisioning"
click option "Over Provisioning" at bounding box center [0, 0] width 0 height 0
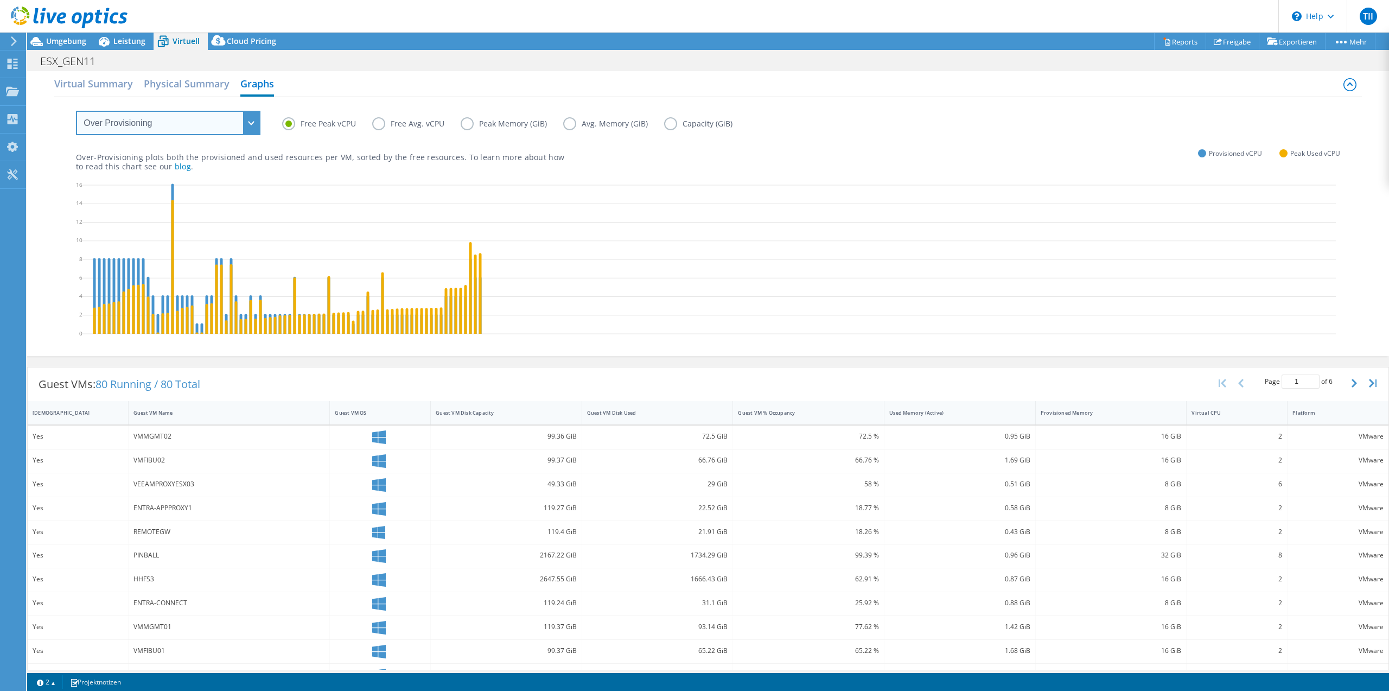
scroll to position [3, 0]
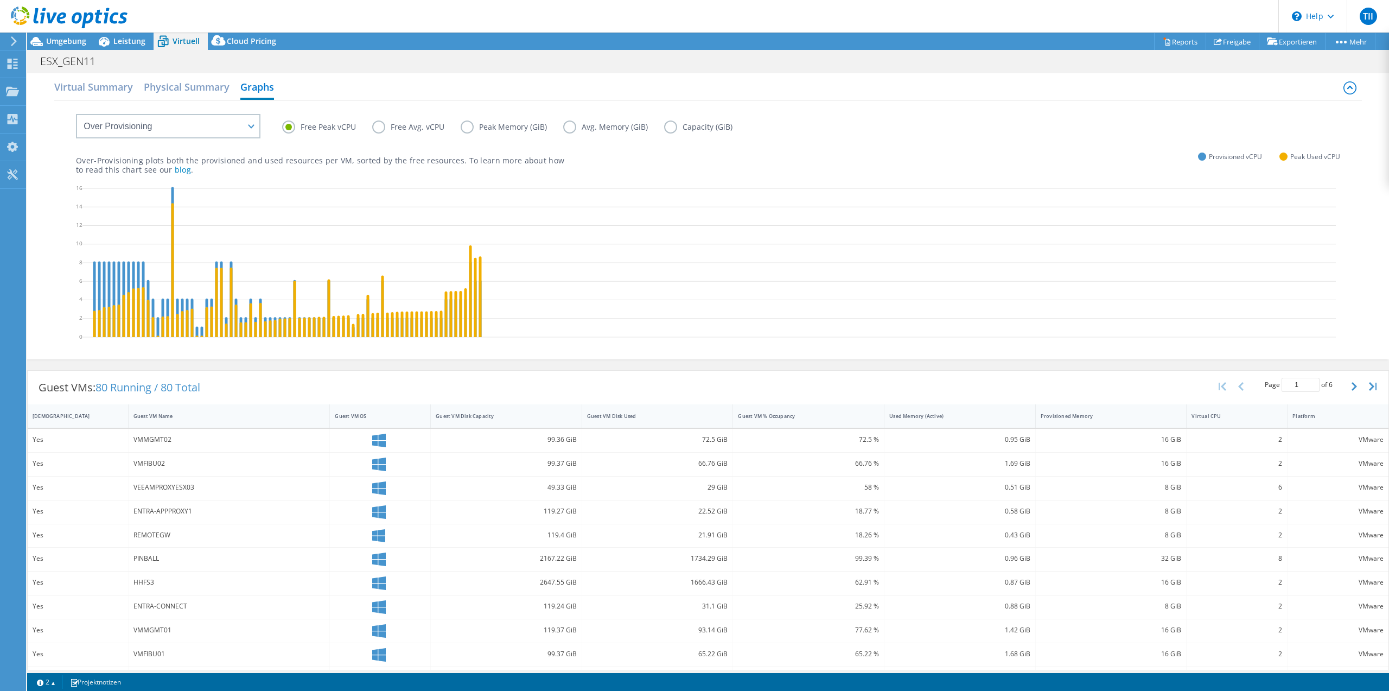
click at [482, 126] on label "Peak Memory (GiB)" at bounding box center [512, 126] width 103 height 13
click at [0, 0] on input "Peak Memory (GiB)" at bounding box center [0, 0] width 0 height 0
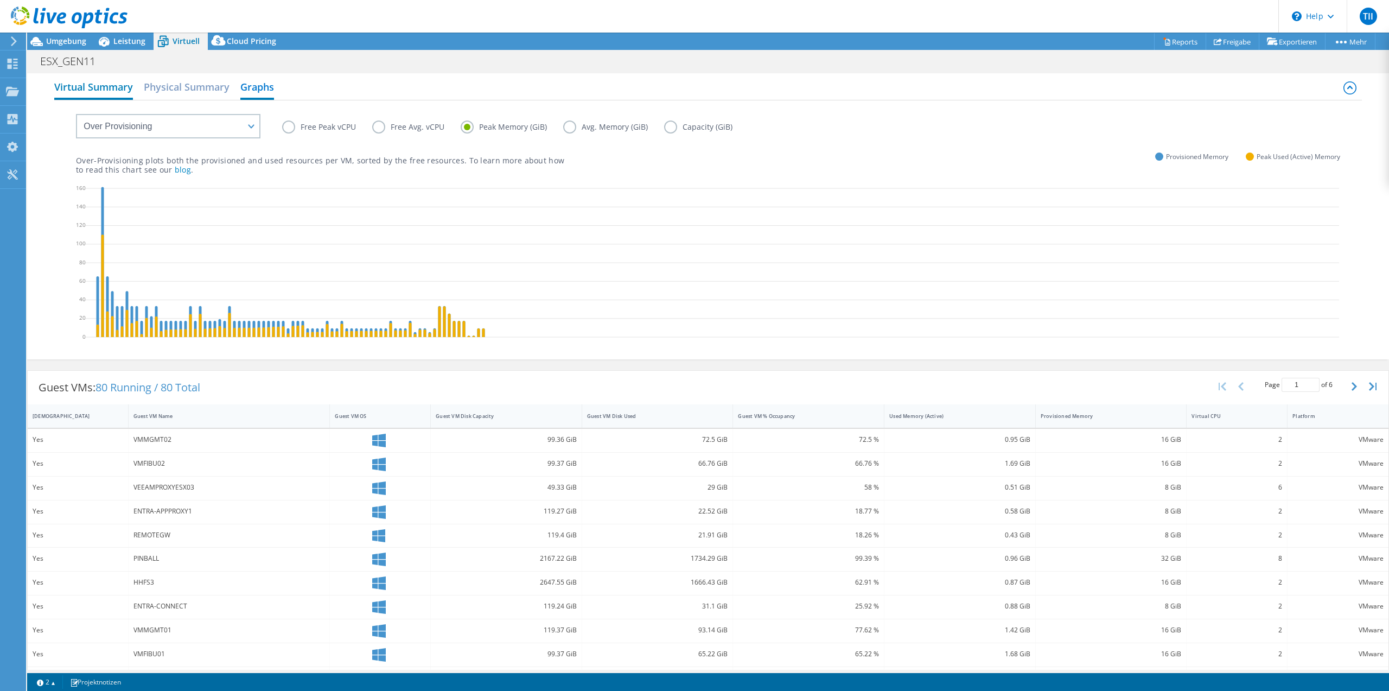
click at [96, 91] on h2 "Virtual Summary" at bounding box center [93, 88] width 79 height 24
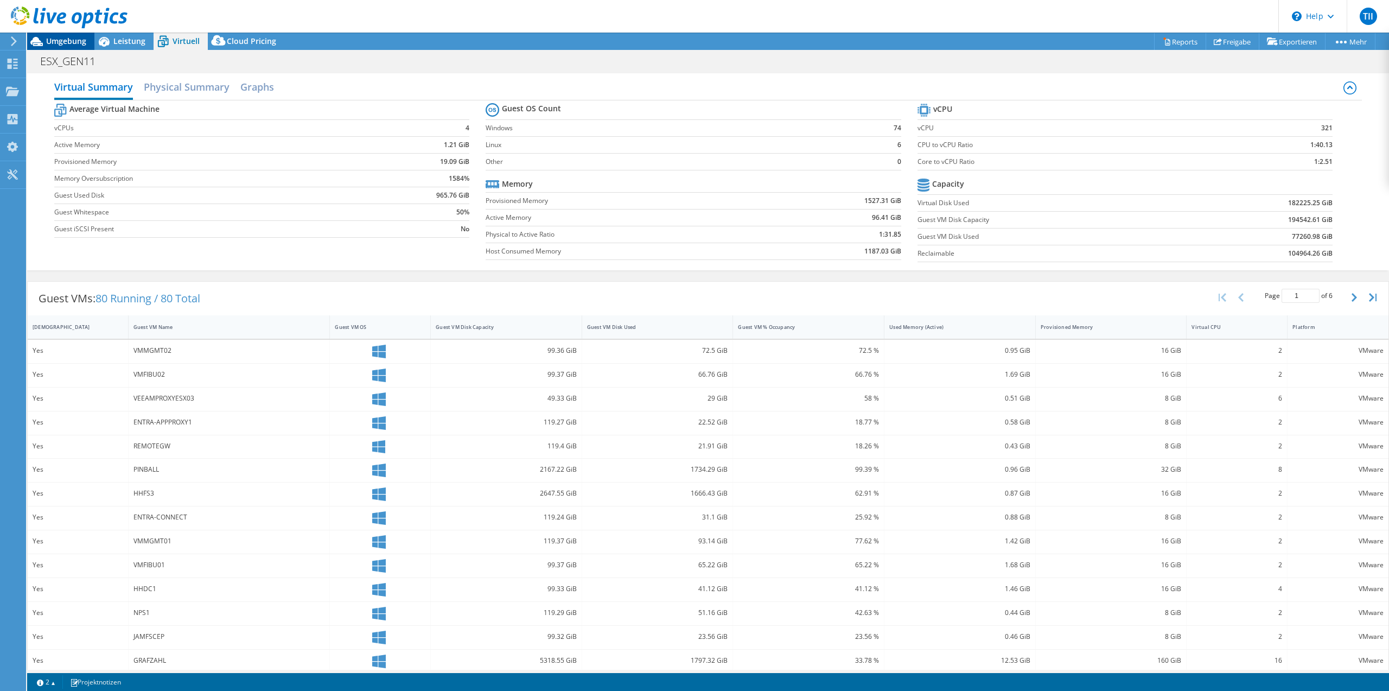
click at [84, 47] on div "Umgebung" at bounding box center [60, 41] width 67 height 17
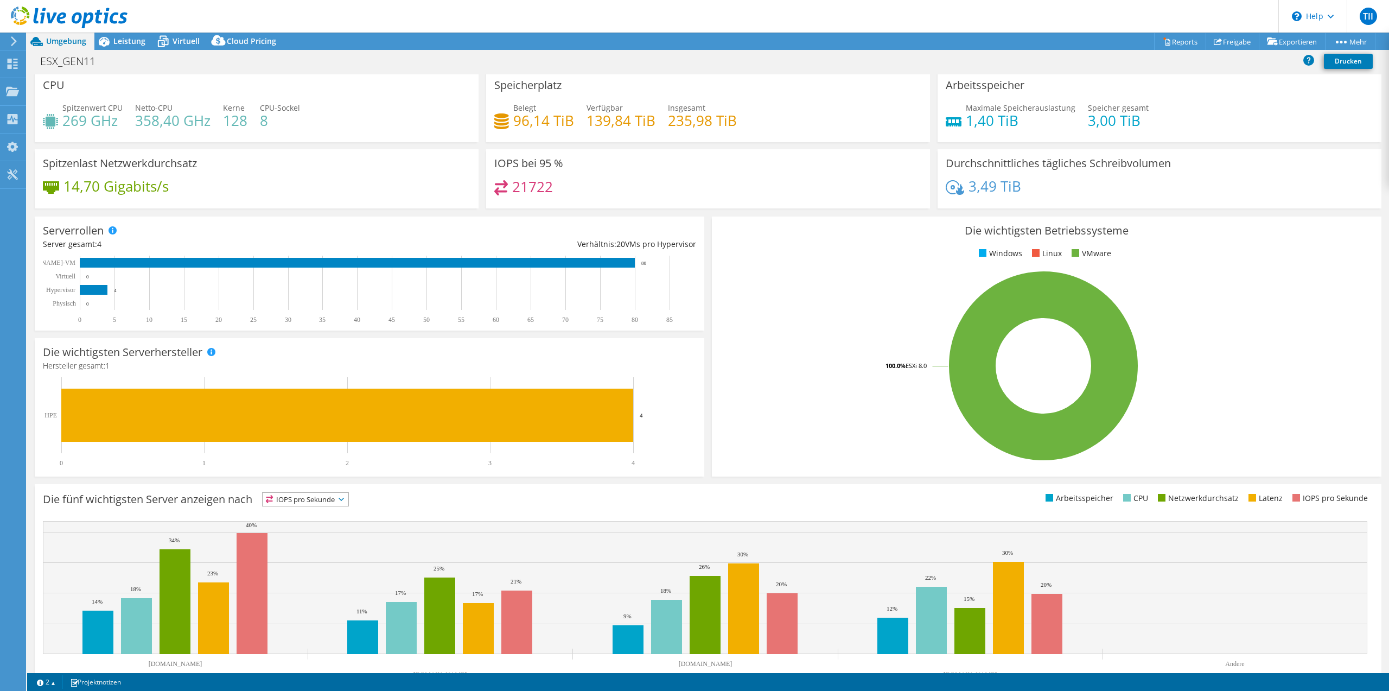
click at [986, 173] on div "Durchschnittliches tägliches Schreibvolumen 3,49 TiB" at bounding box center [1160, 178] width 444 height 59
click at [996, 114] on h4 "1,40 TiB" at bounding box center [1021, 120] width 110 height 12
click at [120, 45] on span "Leistung" at bounding box center [129, 41] width 32 height 10
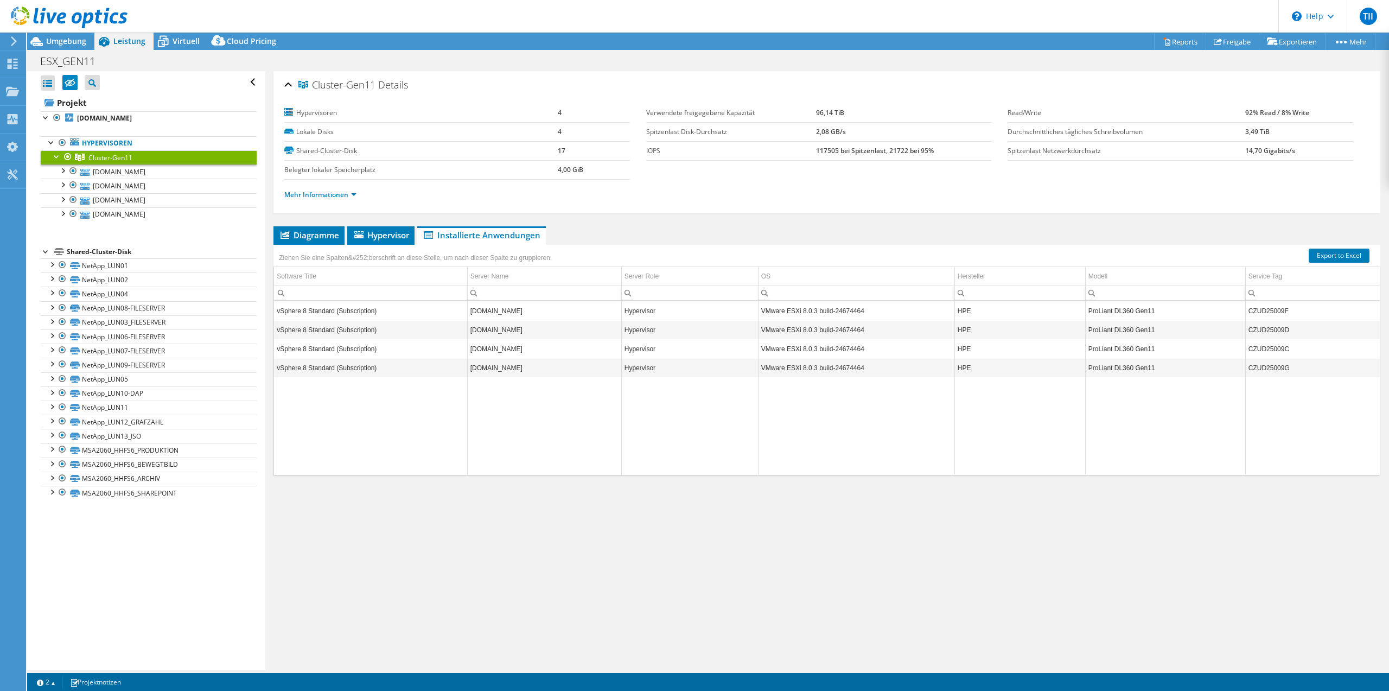
scroll to position [0, 0]
drag, startPoint x: 854, startPoint y: 132, endPoint x: 807, endPoint y: 132, distance: 46.1
click at [807, 132] on tr "Spitzenlast Disk-Durchsatz 2,08 GB/s" at bounding box center [819, 131] width 346 height 19
click at [872, 132] on td "2,08 GB/s" at bounding box center [903, 131] width 175 height 19
drag, startPoint x: 851, startPoint y: 133, endPoint x: 816, endPoint y: 133, distance: 35.3
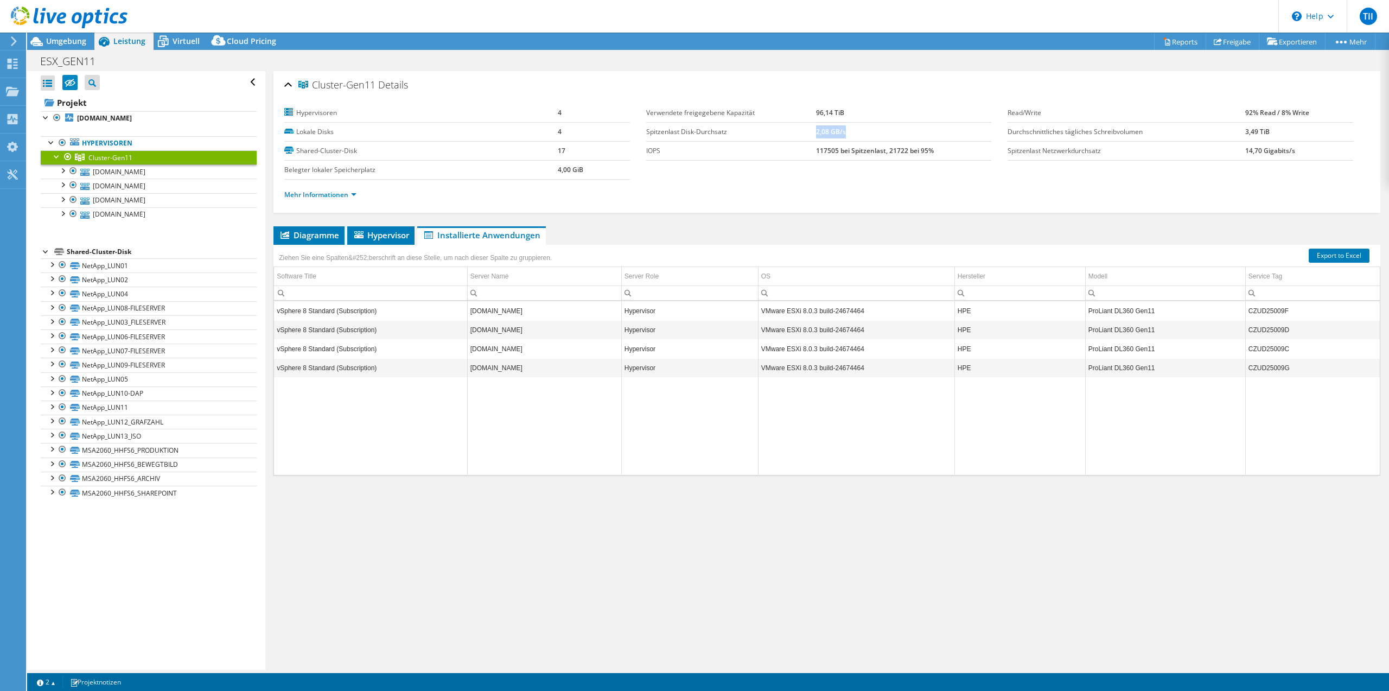
click at [816, 133] on td "2,08 GB/s" at bounding box center [903, 131] width 175 height 19
click at [319, 194] on link "Mehr Informationen" at bounding box center [320, 194] width 72 height 9
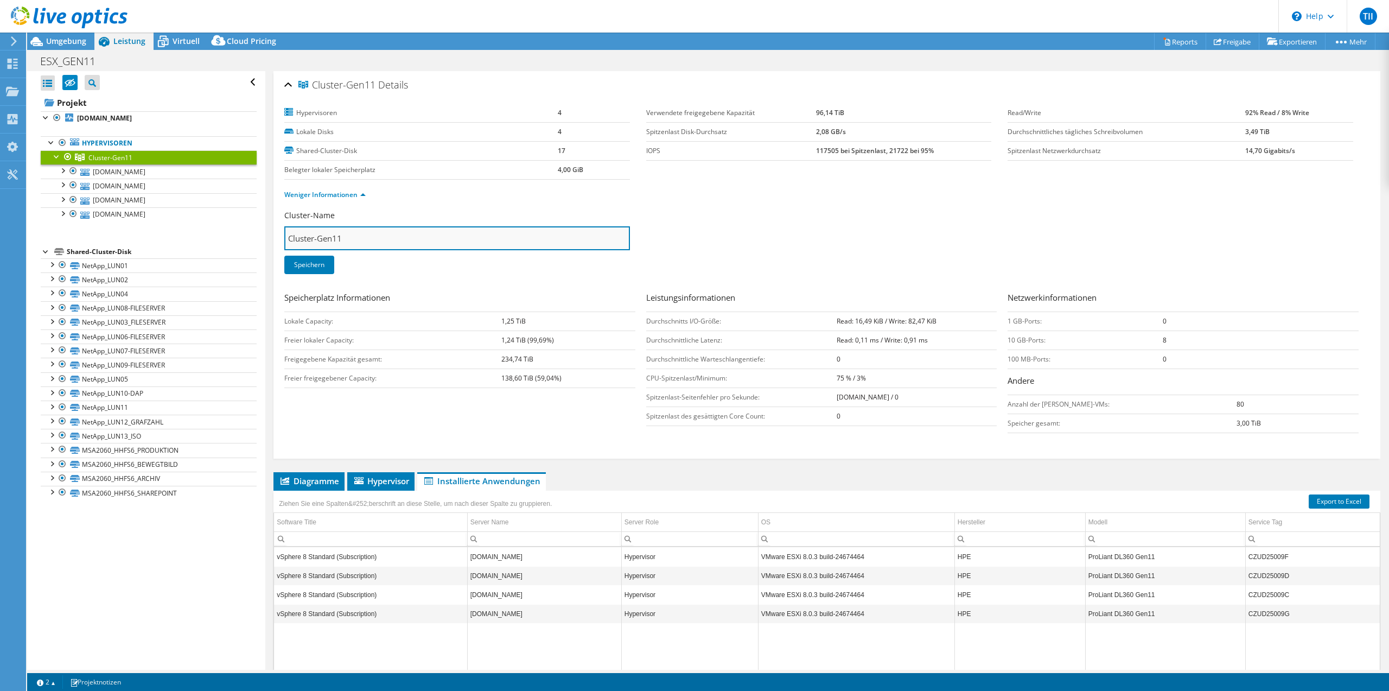
click at [432, 232] on input "Cluster-Gen11" at bounding box center [457, 238] width 346 height 24
